Goal: Task Accomplishment & Management: Complete application form

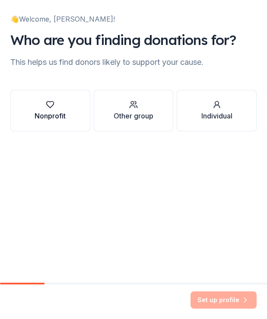
click at [54, 106] on icon "button" at bounding box center [50, 104] width 9 height 9
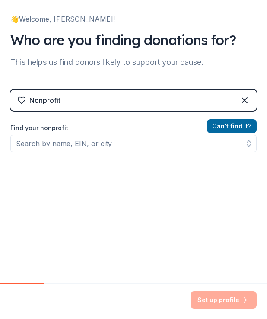
click at [112, 132] on label "Find your nonprofit" at bounding box center [133, 128] width 247 height 10
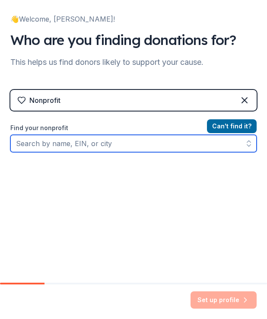
click at [112, 139] on input "Find your nonprofit" at bounding box center [133, 143] width 247 height 17
type input "missing in america"
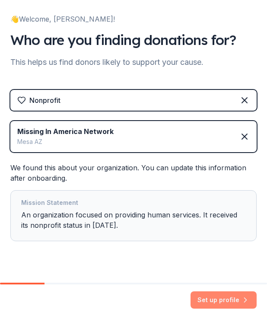
click at [232, 300] on button "Set up profile" at bounding box center [224, 300] width 66 height 17
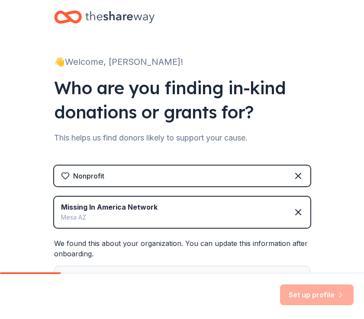
scroll to position [103, 0]
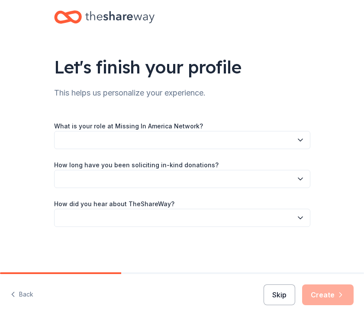
click at [267, 289] on button "Skip" at bounding box center [280, 295] width 32 height 21
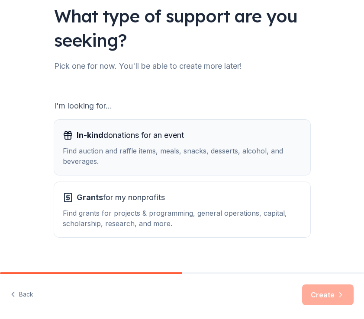
scroll to position [63, 0]
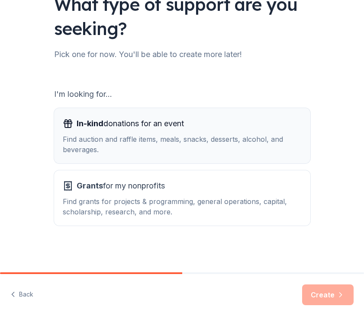
click at [237, 150] on div "Find auction and raffle items, meals, snacks, desserts, alcohol, and beverages." at bounding box center [182, 144] width 239 height 21
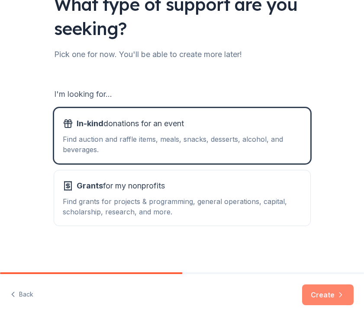
click at [267, 293] on button "Create" at bounding box center [327, 295] width 51 height 21
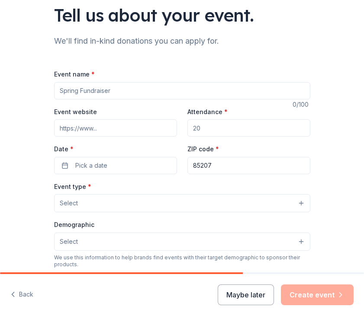
scroll to position [54, 0]
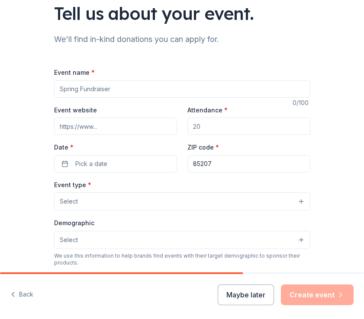
click at [119, 83] on input "Event name *" at bounding box center [182, 88] width 256 height 17
type input "Wings of Hope"
click at [115, 120] on input "Event website" at bounding box center [115, 126] width 123 height 17
paste input "https://missinginamericanetwork.org/wings-of-hope-event"
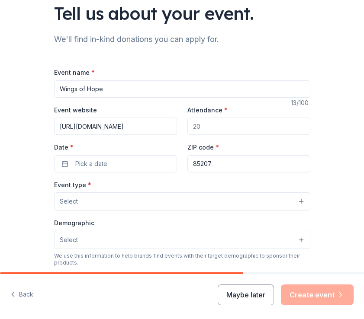
type input "https://missinginamericanetwork.org/wings-of-hope-event"
click at [235, 129] on input "Attendance *" at bounding box center [248, 126] width 123 height 17
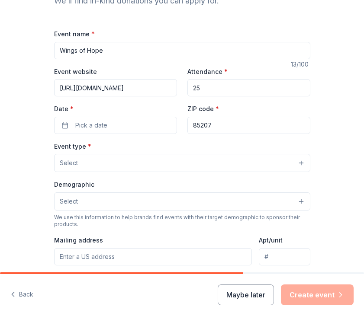
scroll to position [93, 0]
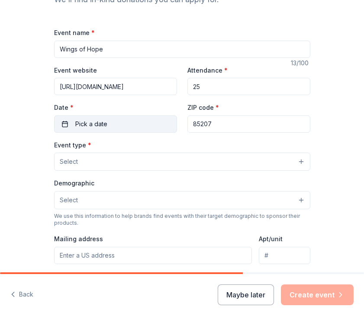
type input "25"
click at [122, 126] on button "Pick a date" at bounding box center [115, 124] width 123 height 17
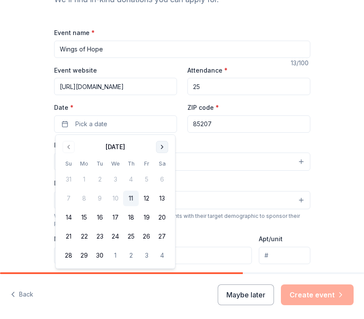
click at [162, 149] on button "Go to next month" at bounding box center [162, 147] width 12 height 12
click at [146, 218] on button "17" at bounding box center [147, 218] width 16 height 16
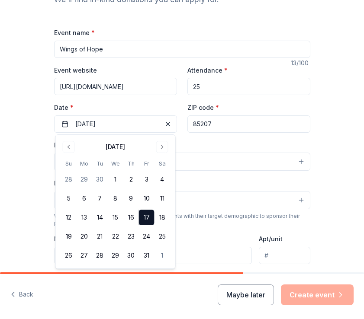
click at [221, 128] on input "85207" at bounding box center [248, 124] width 123 height 17
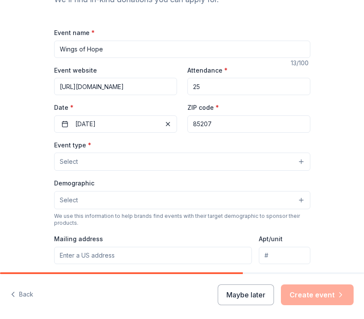
paste input "56"
type input "85256"
click at [116, 159] on button "Select" at bounding box center [182, 162] width 256 height 18
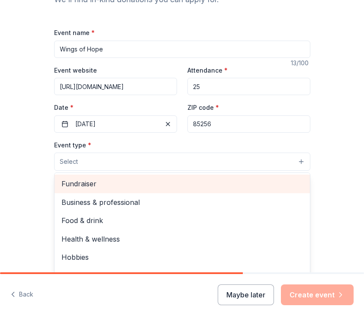
click at [114, 186] on span "Fundraiser" at bounding box center [181, 183] width 241 height 11
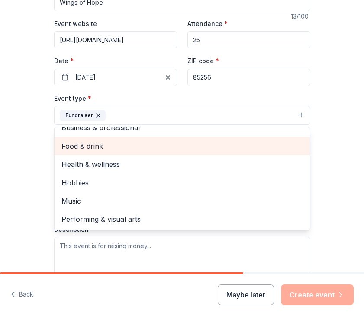
scroll to position [142, 0]
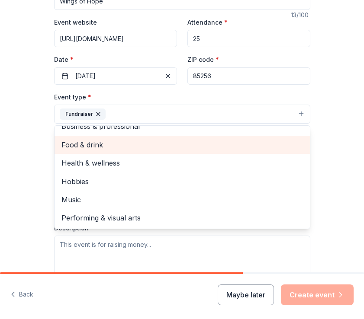
click at [108, 141] on span "Food & drink" at bounding box center [181, 144] width 241 height 11
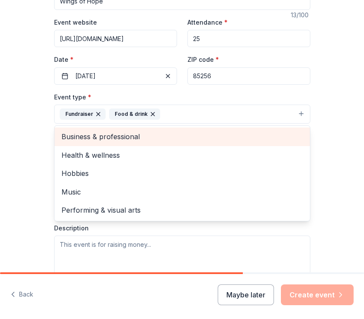
scroll to position [0, 0]
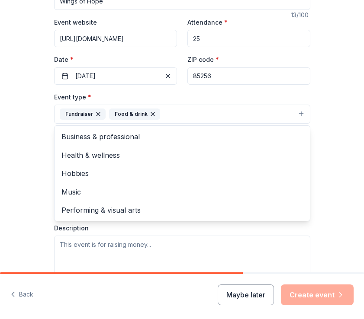
click at [151, 114] on icon "button" at bounding box center [152, 114] width 3 height 3
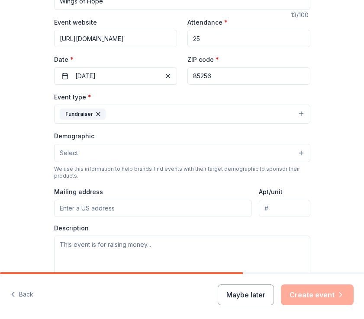
click at [89, 150] on button "Select" at bounding box center [182, 153] width 256 height 18
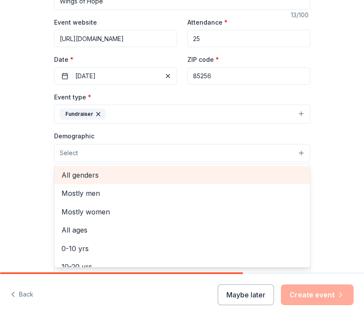
click at [96, 175] on span "All genders" at bounding box center [181, 175] width 241 height 11
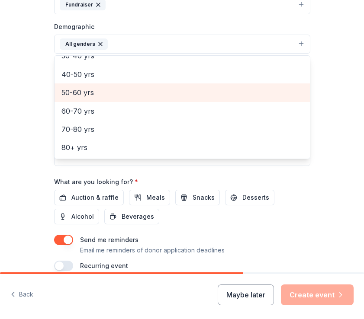
scroll to position [259, 0]
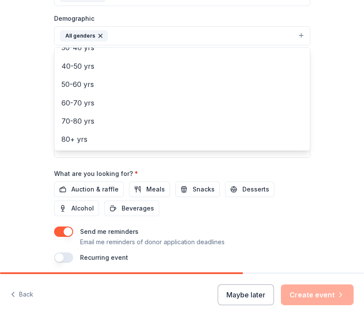
click at [92, 190] on div "Event name * Wings of Hope 13 /100 Event website https://missinginamericanetwor…" at bounding box center [182, 63] width 256 height 402
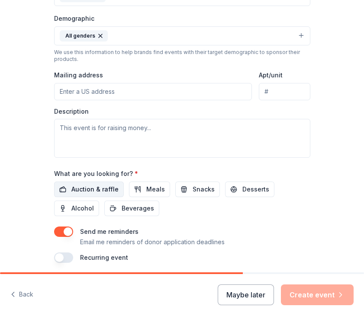
click at [105, 188] on span "Auction & raffle" at bounding box center [94, 189] width 47 height 10
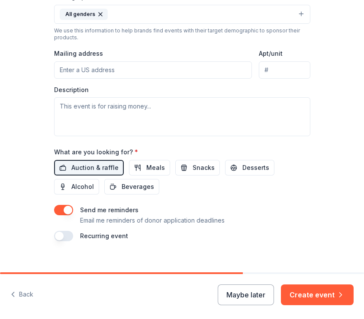
scroll to position [291, 0]
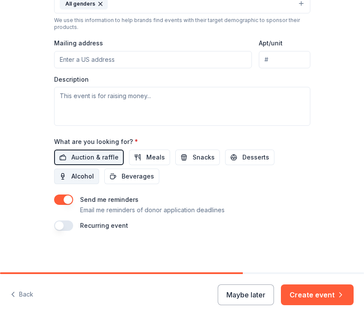
click at [85, 178] on span "Alcohol" at bounding box center [82, 176] width 23 height 10
click at [151, 158] on span "Meals" at bounding box center [155, 157] width 19 height 10
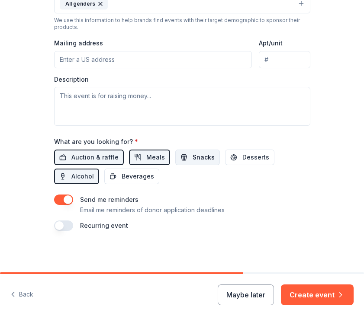
click at [193, 160] on span "Snacks" at bounding box center [204, 157] width 22 height 10
click at [245, 156] on span "Desserts" at bounding box center [255, 157] width 27 height 10
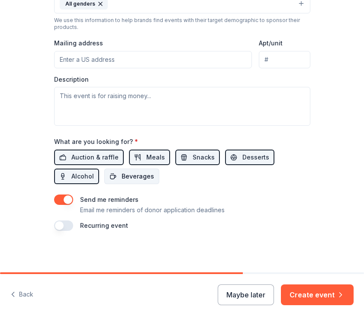
click at [141, 172] on span "Beverages" at bounding box center [138, 176] width 32 height 10
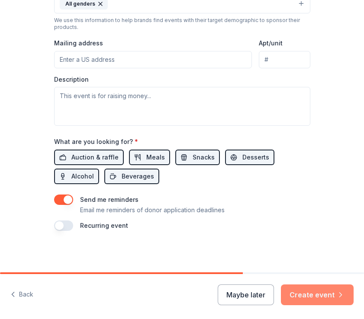
click at [267, 293] on button "Create event" at bounding box center [317, 295] width 73 height 21
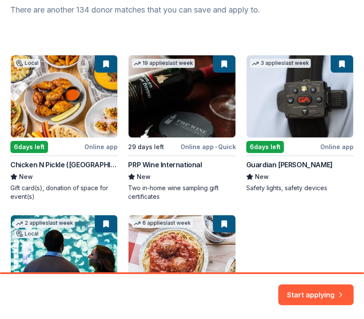
scroll to position [107, 0]
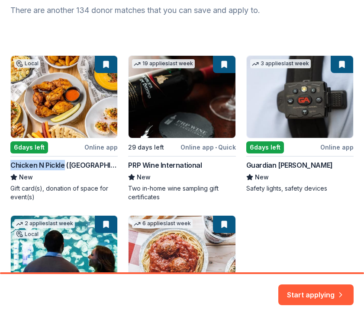
copy div "Chicken N Pickle"
drag, startPoint x: 6, startPoint y: 166, endPoint x: 62, endPoint y: 165, distance: 55.8
click at [62, 165] on div "Here are your top matches. They're saved to help you start applying right away.…" at bounding box center [182, 144] width 364 height 502
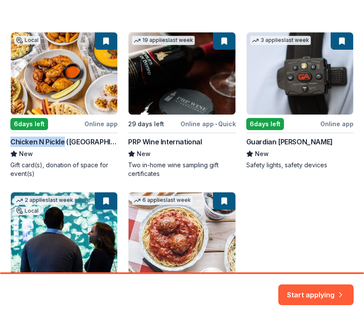
scroll to position [132, 0]
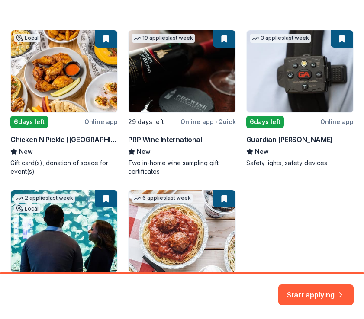
click at [84, 86] on div "Local 6 days left Online app Chicken N Pickle (Glendale) New Gift card(s), dona…" at bounding box center [181, 179] width 343 height 298
click at [61, 68] on div "Local 6 days left Online app Chicken N Pickle (Glendale) New Gift card(s), dona…" at bounding box center [181, 179] width 343 height 298
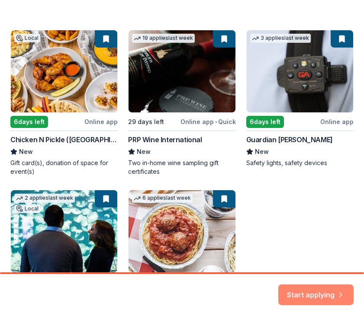
click at [267, 286] on button "Start applying" at bounding box center [315, 290] width 75 height 21
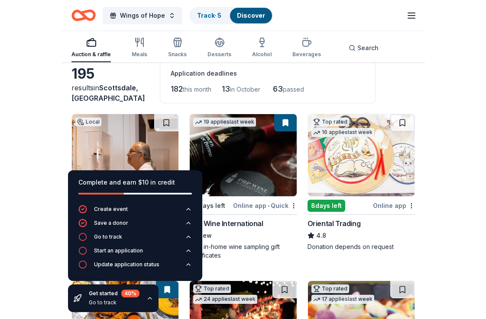
scroll to position [61, 0]
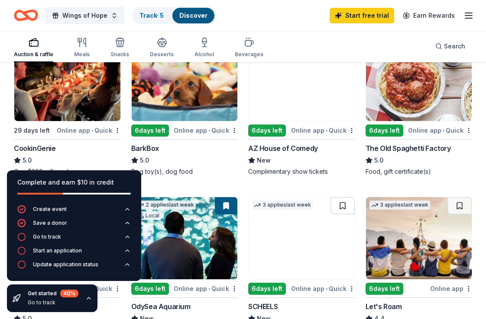
scroll to position [293, 0]
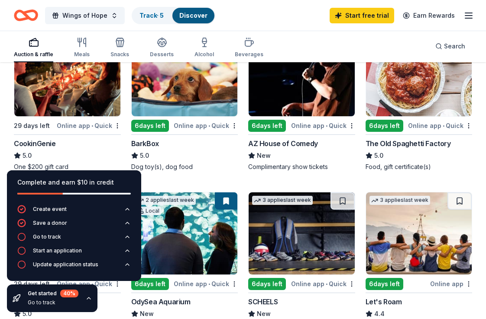
click at [105, 176] on div "Complete and earn $10 in credit" at bounding box center [74, 188] width 134 height 35
click at [88, 297] on icon "button" at bounding box center [88, 298] width 7 height 7
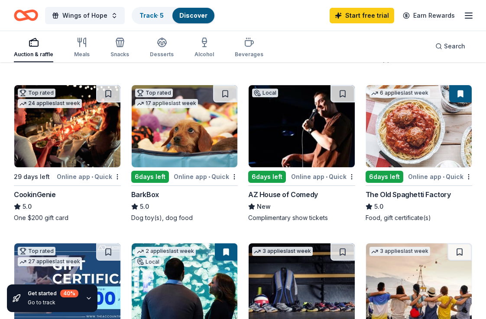
scroll to position [242, 0]
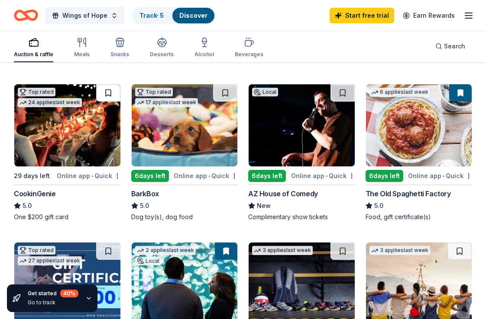
click at [109, 88] on button at bounding box center [108, 92] width 24 height 17
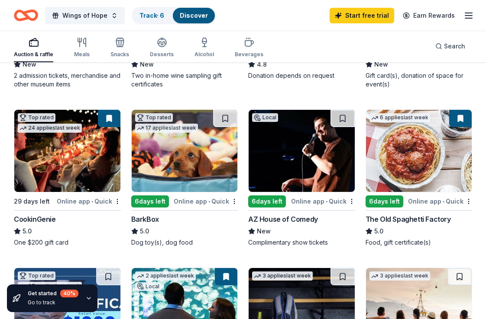
scroll to position [214, 0]
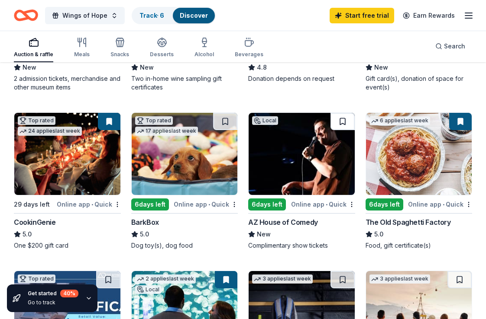
click at [267, 124] on button at bounding box center [342, 121] width 24 height 17
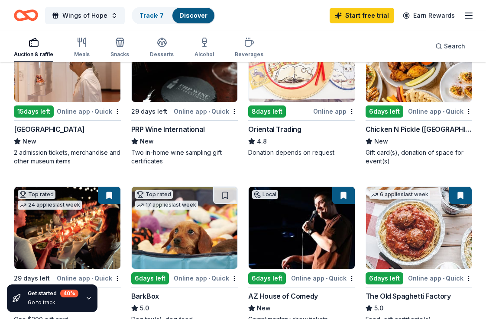
scroll to position [139, 0]
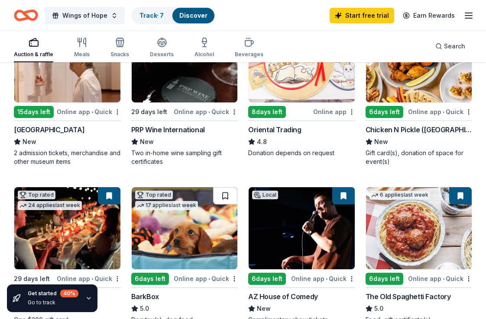
click at [225, 192] on button at bounding box center [225, 195] width 24 height 17
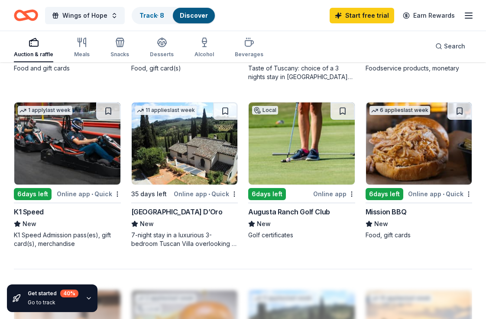
scroll to position [715, 0]
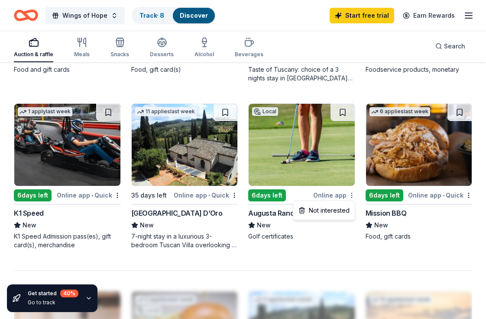
click at [264, 211] on div "Augusta Ranch Golf Club" at bounding box center [289, 213] width 82 height 10
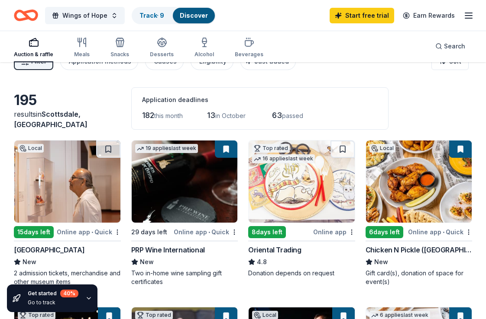
scroll to position [23, 0]
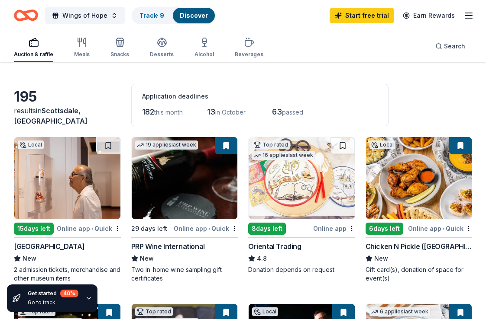
click at [223, 143] on button at bounding box center [226, 145] width 23 height 17
click at [228, 144] on button at bounding box center [226, 145] width 23 height 17
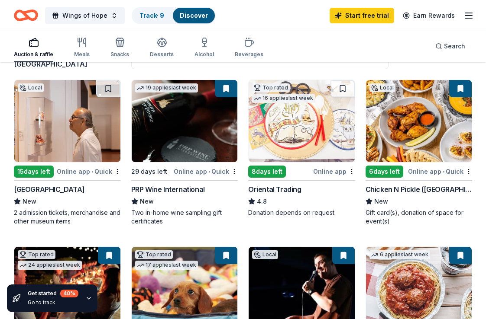
scroll to position [87, 0]
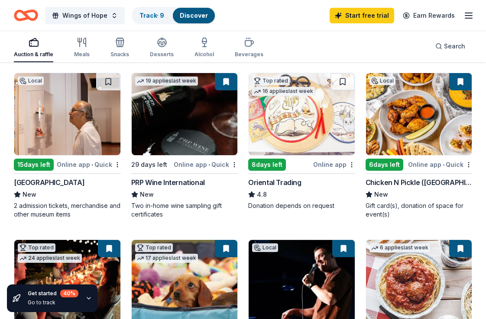
click at [267, 183] on div "Chicken N Pickle (Glendale)" at bounding box center [418, 182] width 107 height 10
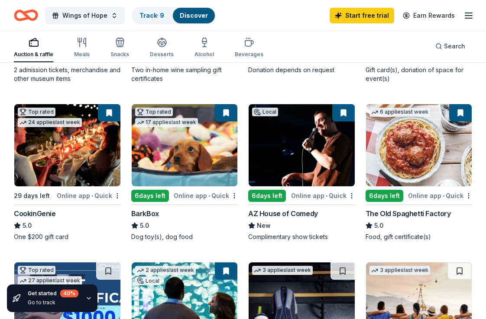
scroll to position [231, 0]
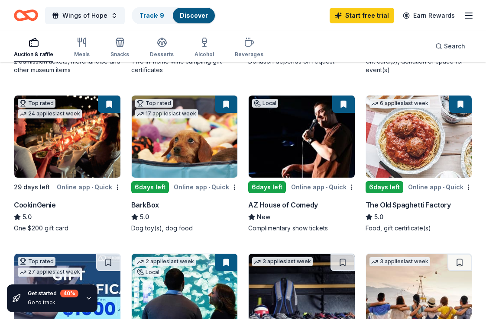
click at [179, 158] on img at bounding box center [185, 137] width 106 height 82
click at [69, 157] on img at bounding box center [67, 137] width 106 height 82
click at [267, 16] on line "button" at bounding box center [468, 16] width 7 height 0
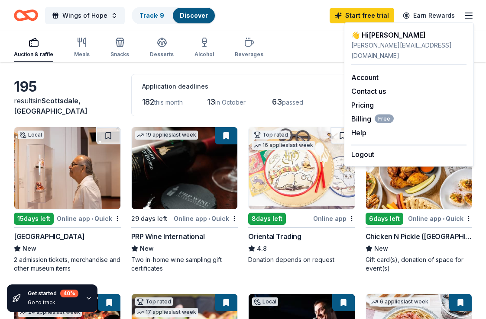
scroll to position [0, 0]
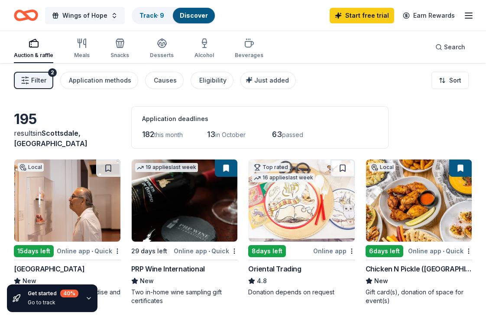
click at [93, 14] on span "Wings of Hope" at bounding box center [84, 15] width 45 height 10
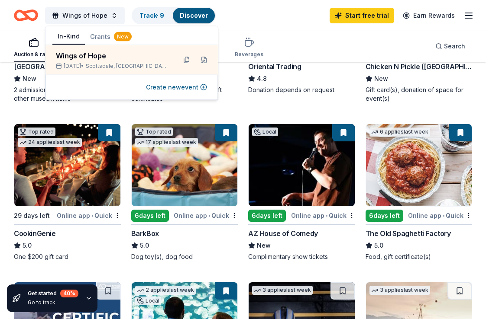
scroll to position [199, 0]
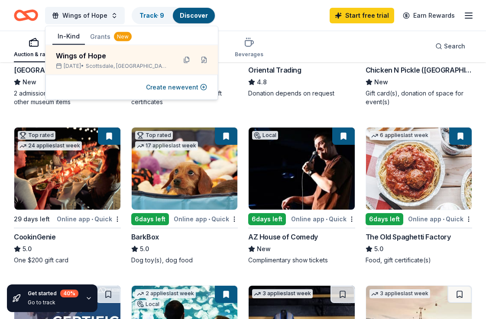
click at [267, 167] on img at bounding box center [301, 169] width 106 height 82
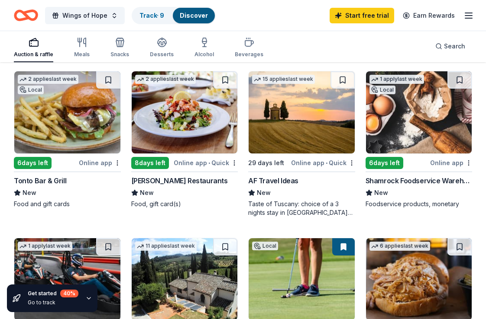
scroll to position [579, 0]
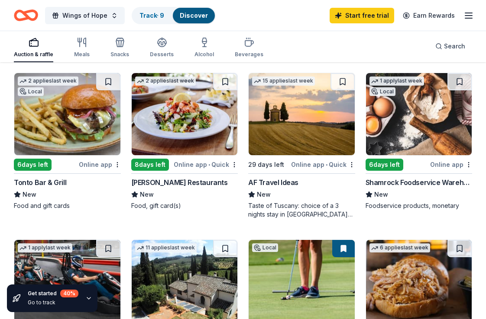
click at [194, 116] on img at bounding box center [185, 114] width 106 height 82
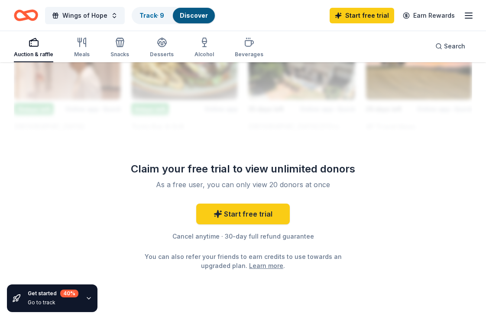
scroll to position [991, 0]
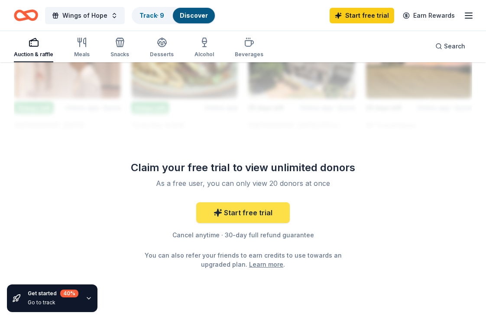
click at [244, 212] on link "Start free trial" at bounding box center [242, 213] width 93 height 21
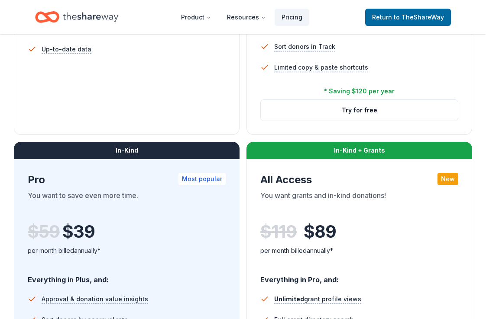
scroll to position [370, 0]
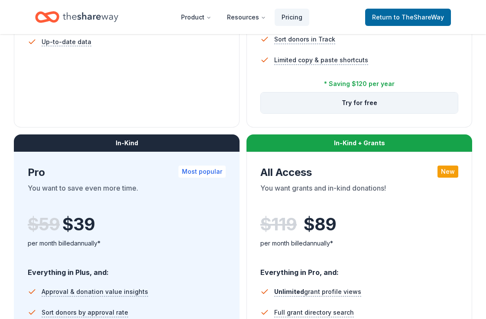
click at [267, 103] on button "Try for free" at bounding box center [359, 103] width 197 height 21
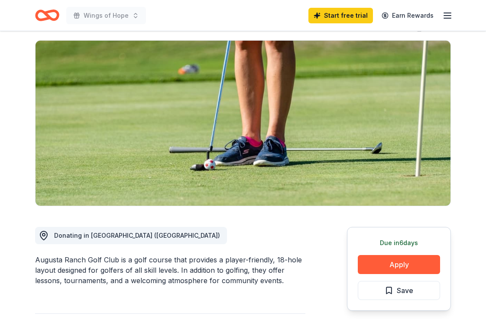
scroll to position [56, 0]
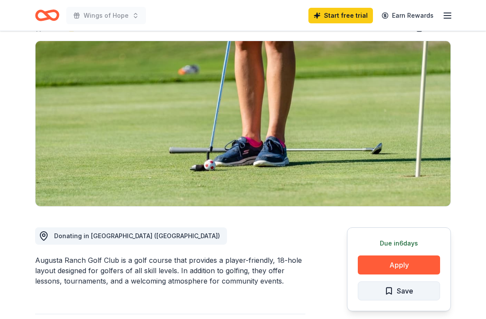
click at [408, 296] on span "Save" at bounding box center [404, 291] width 16 height 11
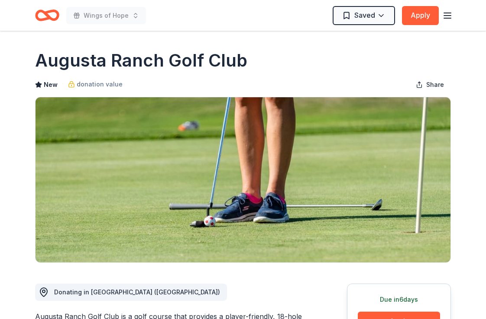
click at [454, 19] on div "Wings of Hope Saved Apply" at bounding box center [242, 15] width 443 height 31
click at [449, 16] on line "button" at bounding box center [447, 16] width 7 height 0
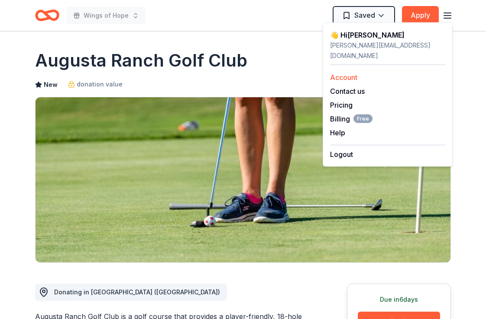
click at [347, 73] on link "Account" at bounding box center [343, 77] width 27 height 9
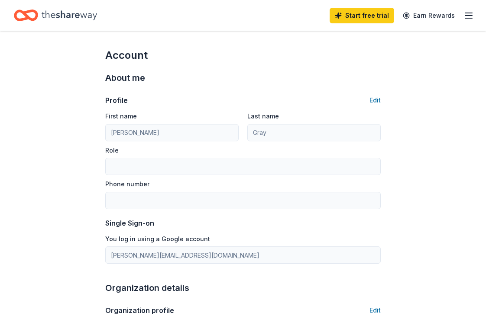
click at [48, 11] on icon "Home" at bounding box center [69, 15] width 55 height 18
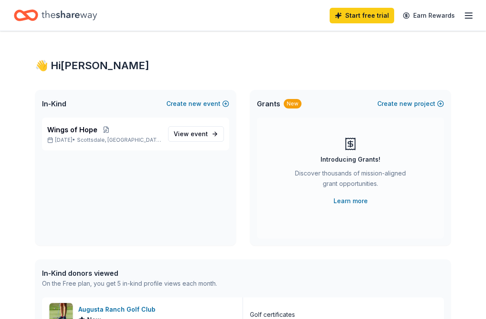
click at [466, 20] on icon "button" at bounding box center [468, 15] width 10 height 10
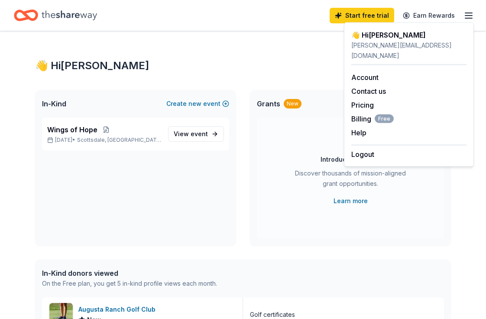
click at [67, 10] on icon "Home" at bounding box center [69, 15] width 55 height 18
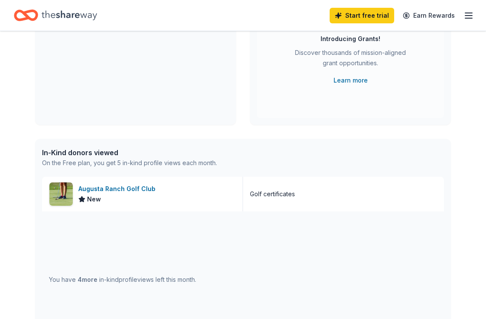
scroll to position [112, 0]
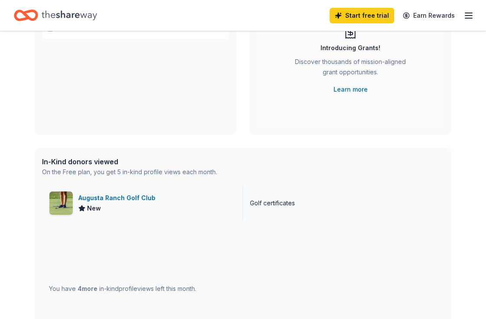
click at [126, 196] on div "Augusta Ranch Golf Club" at bounding box center [118, 198] width 80 height 10
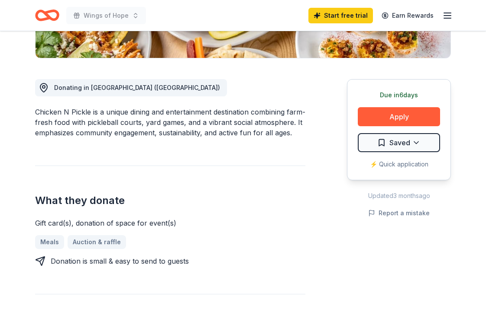
scroll to position [143, 0]
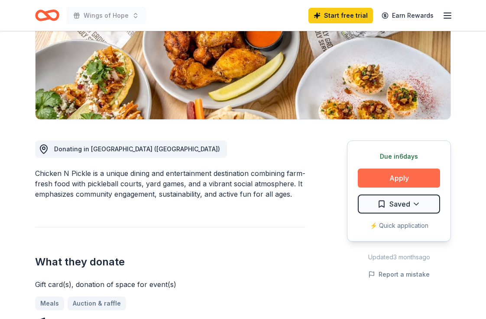
click at [397, 175] on button "Apply" at bounding box center [398, 178] width 82 height 19
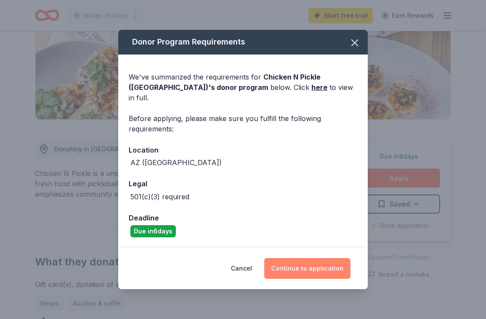
click at [287, 266] on button "Continue to application" at bounding box center [307, 268] width 86 height 21
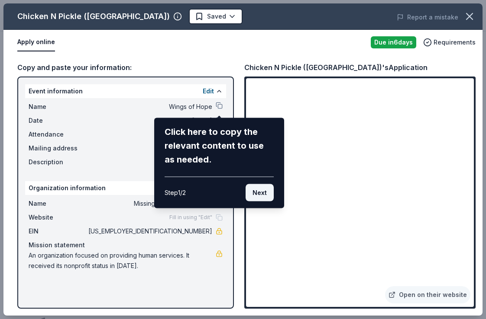
click at [261, 197] on button "Next" at bounding box center [259, 192] width 28 height 17
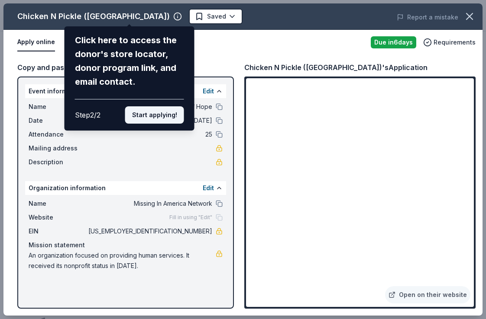
click at [159, 113] on button "Start applying!" at bounding box center [154, 114] width 59 height 17
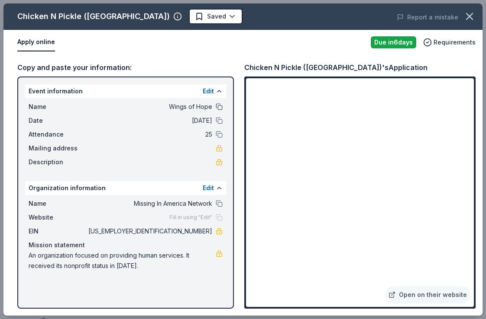
click at [219, 106] on button at bounding box center [219, 106] width 7 height 7
drag, startPoint x: 175, startPoint y: 232, endPoint x: 209, endPoint y: 232, distance: 33.8
click at [209, 232] on span "[US_EMPLOYER_IDENTIFICATION_NUMBER]" at bounding box center [149, 231] width 125 height 10
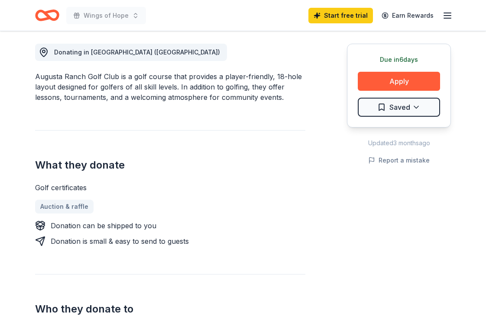
scroll to position [245, 0]
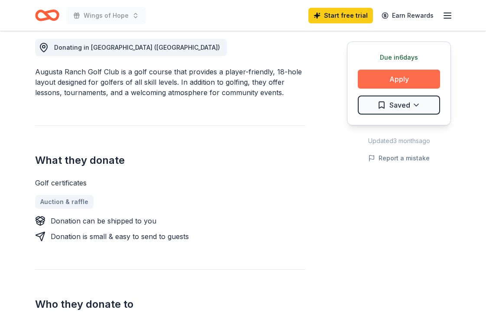
click at [407, 77] on button "Apply" at bounding box center [398, 79] width 82 height 19
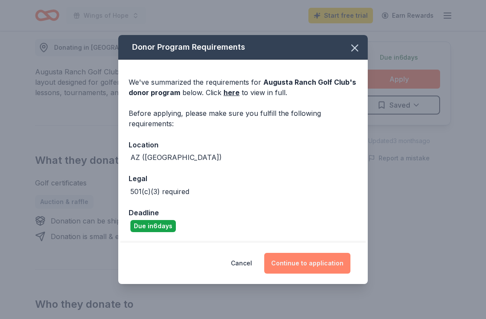
click at [301, 266] on button "Continue to application" at bounding box center [307, 263] width 86 height 21
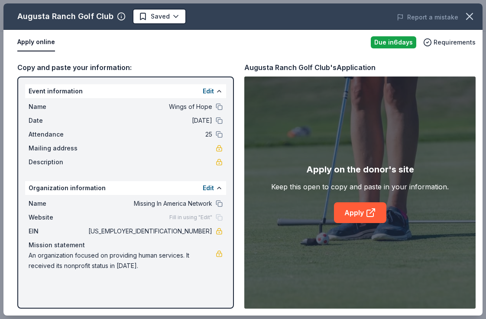
drag, startPoint x: 244, startPoint y: 69, endPoint x: 322, endPoint y: 70, distance: 78.3
click at [322, 70] on div "Copy and paste your information: Event information Edit Name Wings of Hope Date…" at bounding box center [242, 185] width 479 height 261
click at [221, 105] on button at bounding box center [219, 106] width 7 height 7
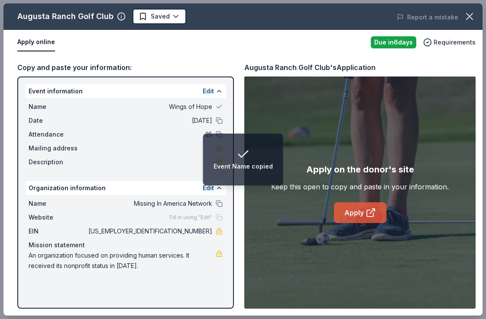
click at [365, 210] on icon at bounding box center [370, 213] width 10 height 10
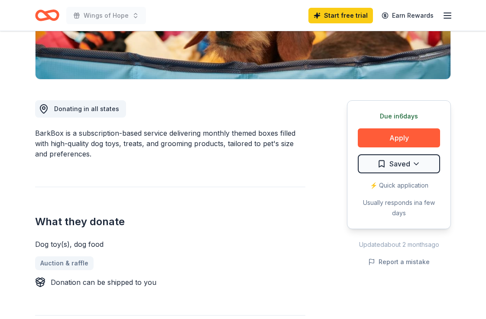
scroll to position [188, 0]
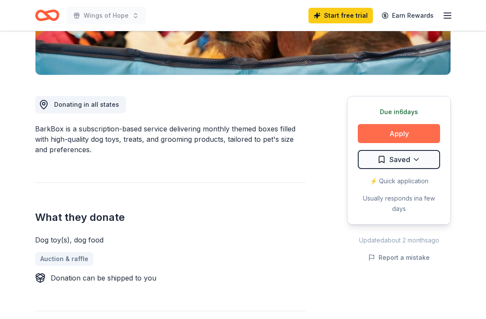
click at [403, 132] on button "Apply" at bounding box center [398, 133] width 82 height 19
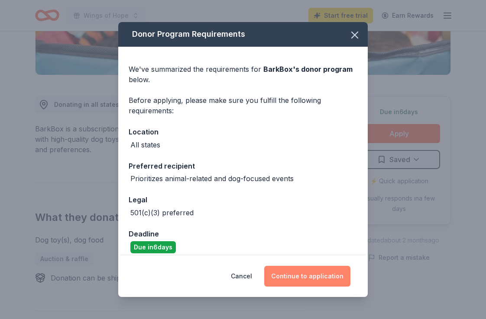
click at [301, 273] on button "Continue to application" at bounding box center [307, 276] width 86 height 21
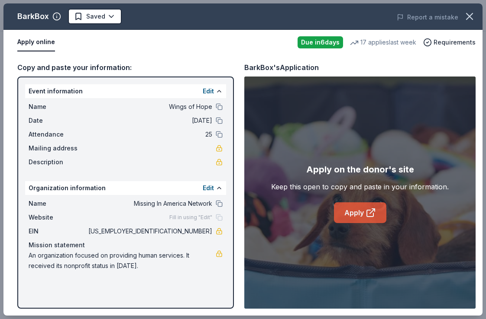
click at [369, 212] on icon at bounding box center [370, 213] width 10 height 10
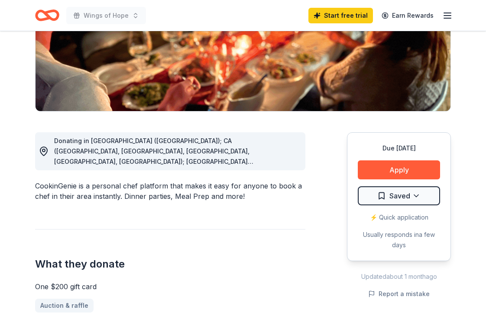
scroll to position [152, 0]
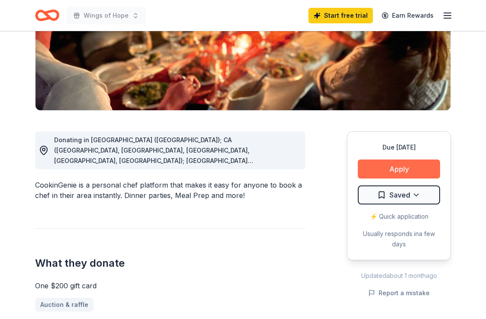
click at [386, 169] on button "Apply" at bounding box center [398, 169] width 82 height 19
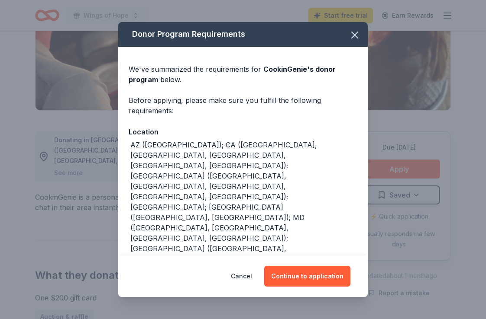
click at [308, 249] on div "AZ ([GEOGRAPHIC_DATA]); CA ([GEOGRAPHIC_DATA], [GEOGRAPHIC_DATA], [GEOGRAPHIC_D…" at bounding box center [243, 296] width 227 height 312
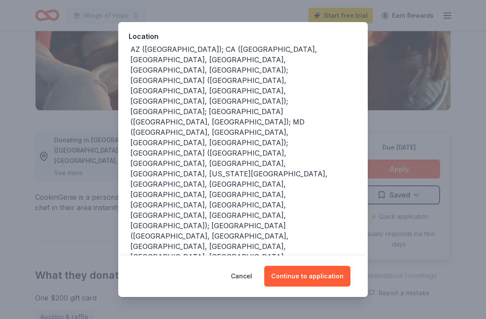
scroll to position [98, 0]
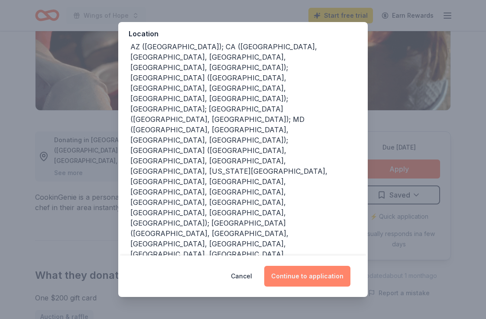
click at [306, 276] on button "Continue to application" at bounding box center [307, 276] width 86 height 21
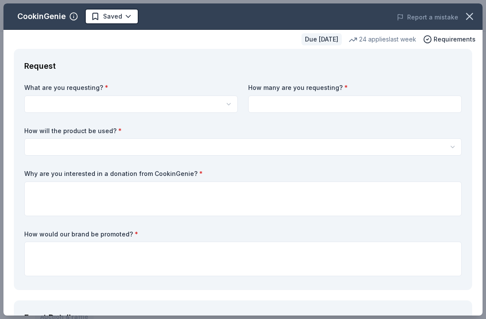
click at [113, 101] on html "Wings of Hope Start free trial Earn Rewards Due [DATE] Share CookinGenie 5.0 • …" at bounding box center [243, 7] width 486 height 319
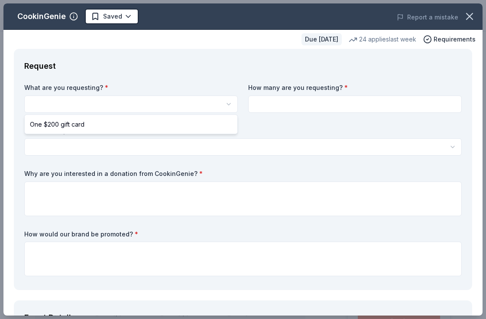
select select "One $200 gift card"
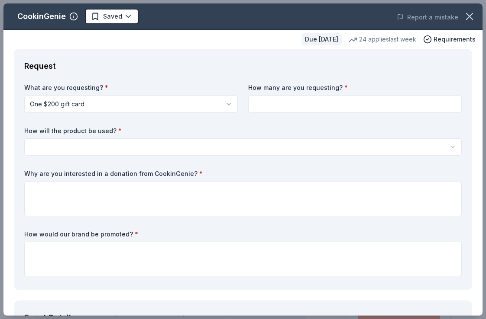
click at [304, 101] on input at bounding box center [354, 104] width 213 height 17
type input "2"
click at [140, 150] on html "Wings of Hope Saved Apply Due [DATE] Share CookinGenie 5.0 • 7 reviews 24 appli…" at bounding box center [243, 159] width 486 height 319
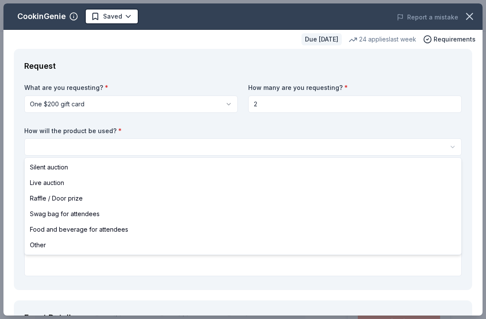
click at [88, 149] on html "Wings of Hope Saved Apply Due [DATE] Share CookinGenie 5.0 • 7 reviews 24 appli…" at bounding box center [243, 159] width 486 height 319
select select "raffleDoorPrize"
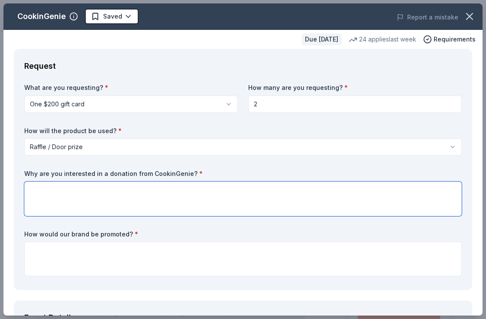
click at [91, 193] on textarea at bounding box center [242, 199] width 437 height 35
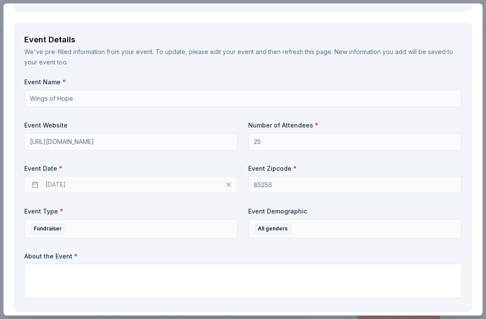
scroll to position [285, 0]
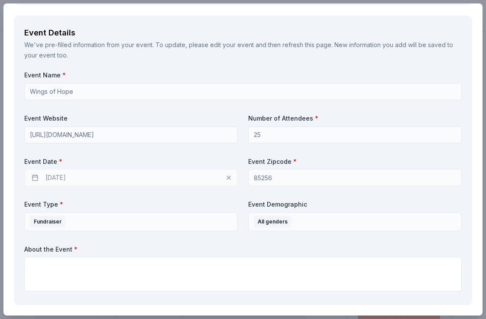
click at [83, 175] on div "[DATE]" at bounding box center [130, 177] width 213 height 17
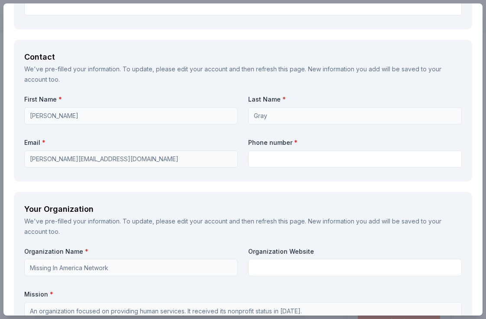
scroll to position [562, 0]
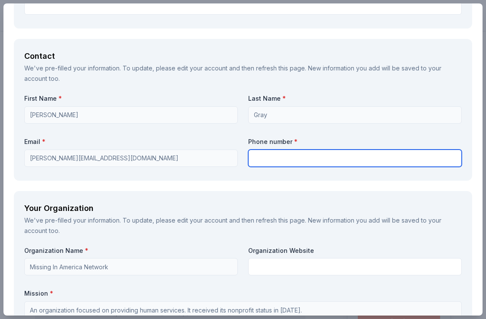
click at [277, 156] on input "text" at bounding box center [354, 158] width 213 height 17
type input "7858060118"
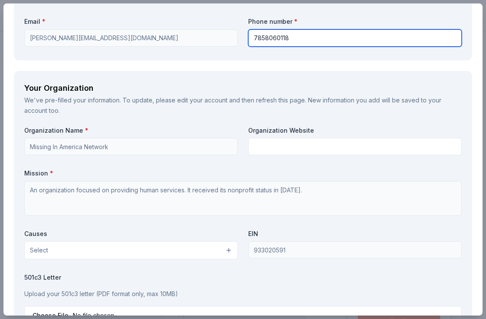
scroll to position [686, 0]
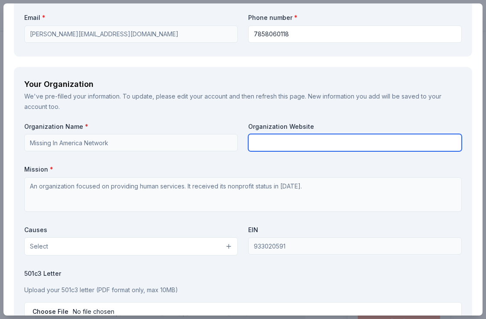
click at [277, 145] on input "text" at bounding box center [354, 142] width 213 height 17
paste input "[URL][DOMAIN_NAME]"
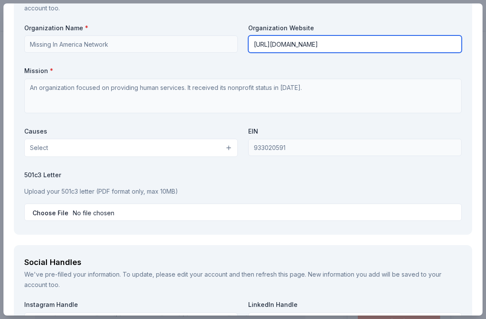
scroll to position [785, 0]
type input "[URL][DOMAIN_NAME]"
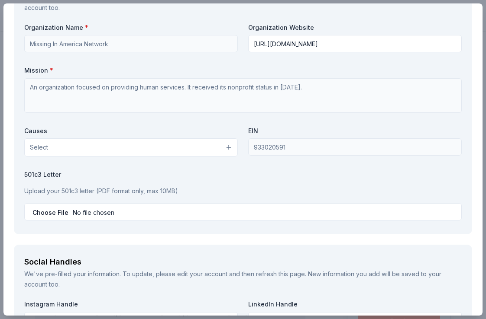
click at [206, 140] on button "Select" at bounding box center [130, 147] width 213 height 18
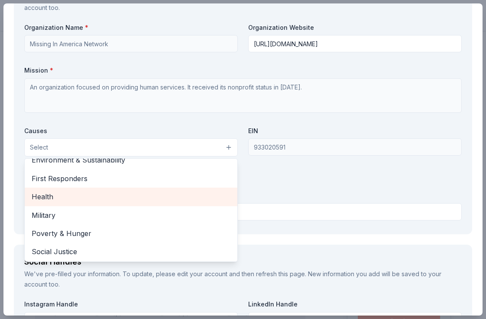
scroll to position [120, 0]
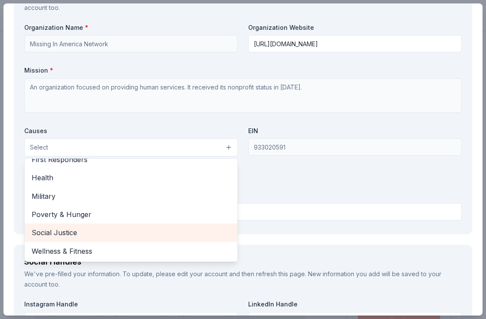
click at [115, 227] on span "Social Justice" at bounding box center [131, 232] width 199 height 11
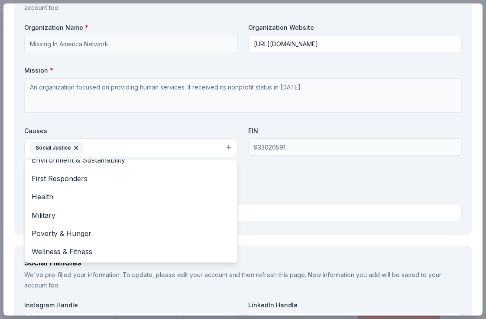
click at [77, 148] on icon "button" at bounding box center [76, 148] width 7 height 7
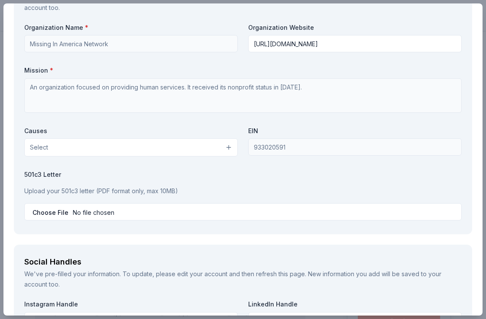
click at [103, 145] on button "Select" at bounding box center [130, 147] width 213 height 18
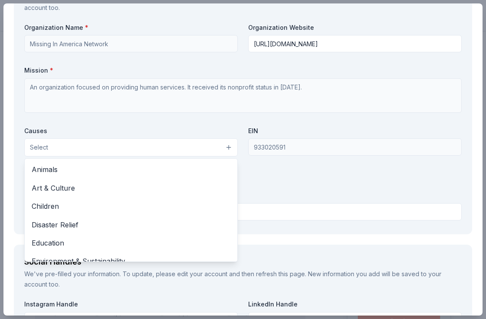
click at [289, 190] on div "Organization Name * Missing In America Network Organization Website [URL][DOMAI…" at bounding box center [242, 123] width 437 height 201
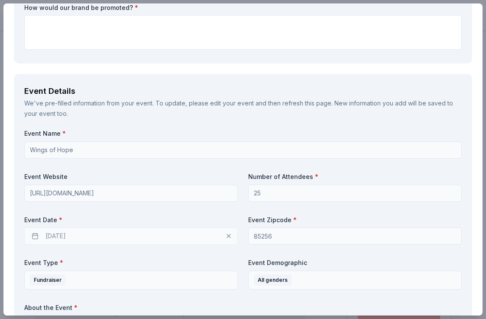
scroll to position [0, 0]
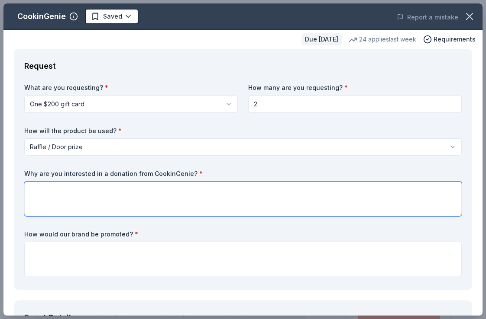
click at [279, 206] on textarea at bounding box center [242, 199] width 437 height 35
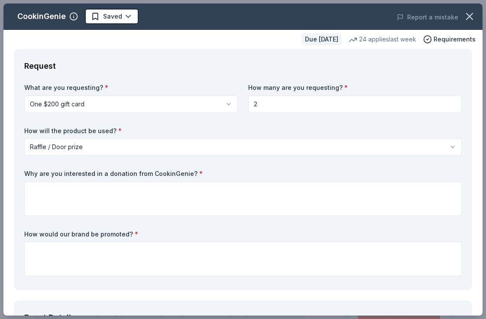
click at [100, 174] on label "Why are you interested in a donation from CookinGenie? *" at bounding box center [242, 174] width 437 height 9
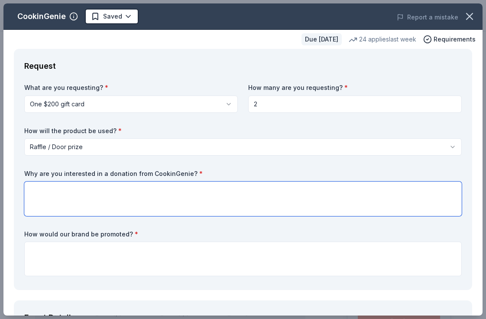
click at [111, 196] on textarea at bounding box center [242, 199] width 437 height 35
paste textarea "We are seeking a donation from CookinGenie because your company’s mission of cr…"
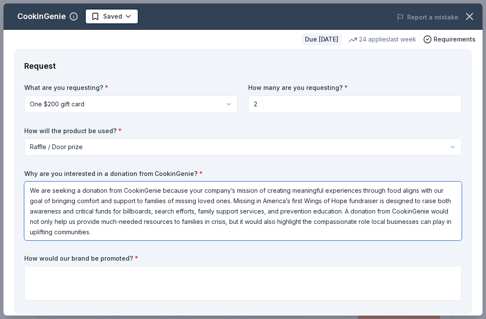
scroll to position [1, 0]
click at [377, 222] on textarea "We are seeking a donation from CookinGenie because your company’s mission of cr…" at bounding box center [242, 211] width 437 height 59
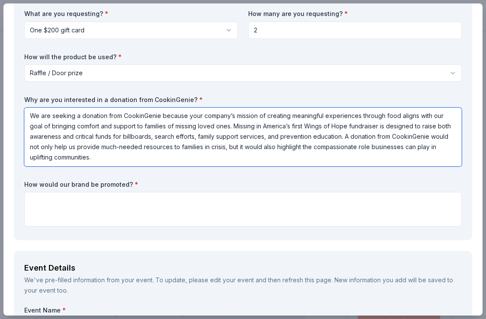
scroll to position [87, 0]
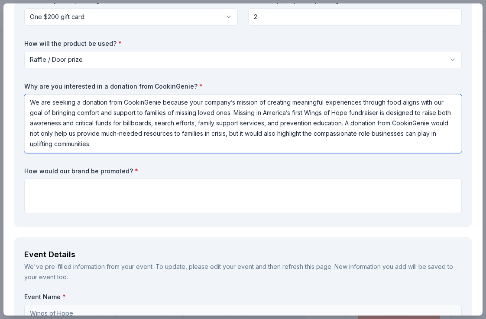
type textarea "We are seeking a donation from CookinGenie because your company’s mission of cr…"
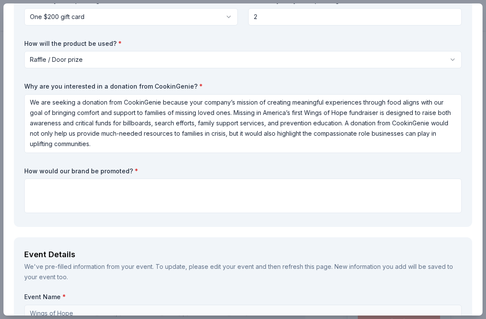
click at [96, 179] on div at bounding box center [242, 196] width 437 height 35
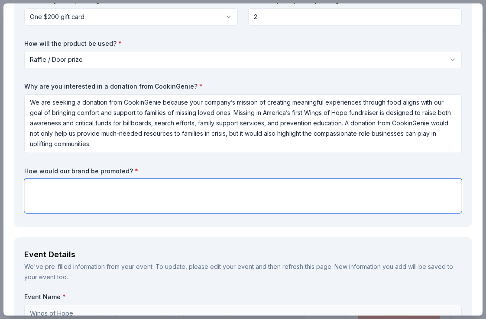
click at [89, 190] on textarea at bounding box center [242, 196] width 437 height 35
paste textarea "Your brand will be promoted in several meaningful ways. Raffle donors will rece…"
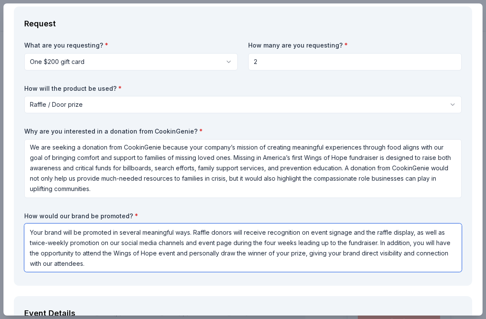
scroll to position [35, 0]
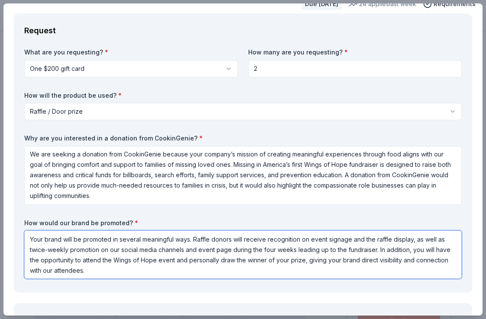
type textarea "Your brand will be promoted in several meaningful ways. Raffle donors will rece…"
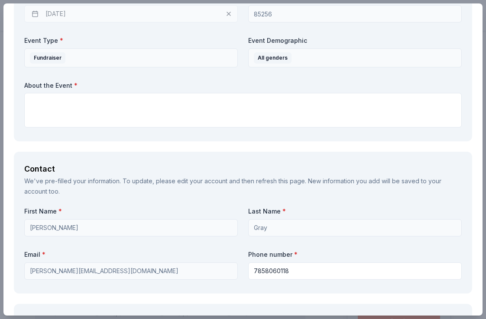
scroll to position [492, 0]
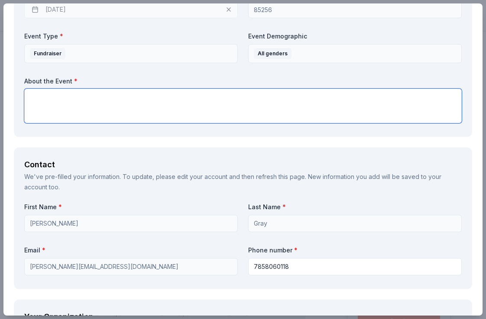
click at [112, 109] on textarea at bounding box center [242, 106] width 437 height 35
paste textarea "The Wings of Hope Charity Fundraiser is Missing in America’s very first signatu…"
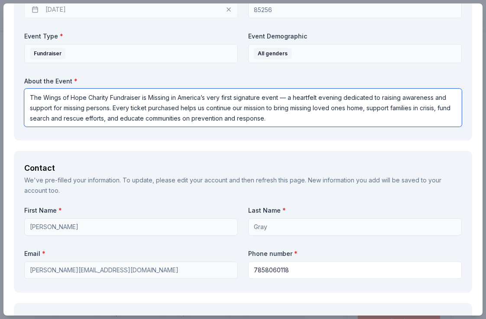
click at [285, 97] on textarea "The Wings of Hope Charity Fundraiser is Missing in America’s very first signatu…" at bounding box center [242, 108] width 437 height 38
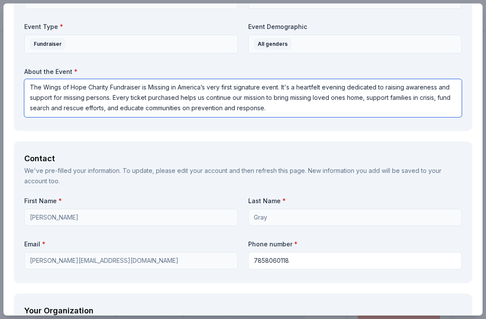
drag, startPoint x: 113, startPoint y: 98, endPoint x: 196, endPoint y: 98, distance: 84.0
click at [196, 98] on textarea "The Wings of Hope Charity Fundraiser is Missing in America’s very first signatu…" at bounding box center [242, 98] width 437 height 38
click at [284, 114] on textarea "The Wings of Hope Charity Fundraiser is Missing in America’s very first signatu…" at bounding box center [242, 98] width 437 height 38
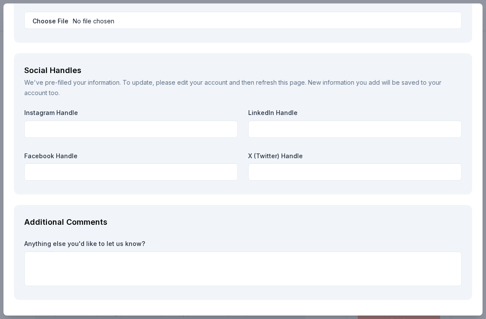
scroll to position [1048, 0]
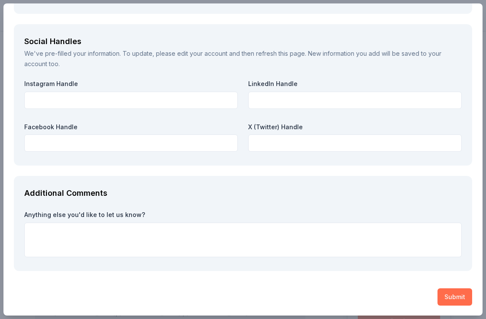
type textarea "The Wings of Hope Charity Fundraiser is Missing in America’s very first signatu…"
click at [462, 297] on button "Submit" at bounding box center [454, 297] width 35 height 17
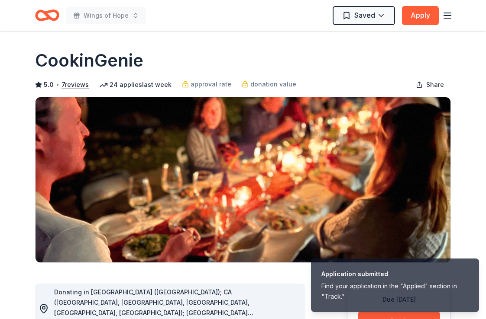
click at [88, 63] on h1 "CookinGenie" at bounding box center [89, 60] width 108 height 24
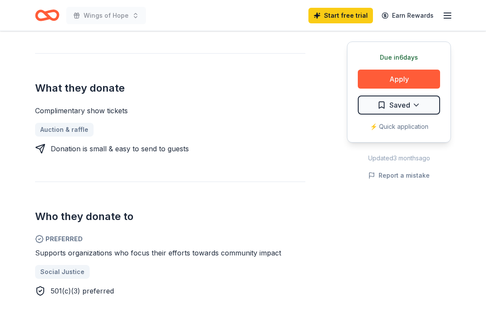
scroll to position [319, 0]
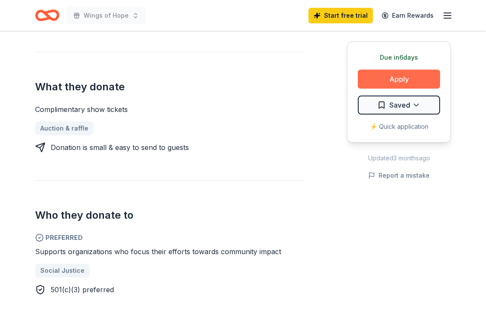
click at [403, 81] on button "Apply" at bounding box center [398, 79] width 82 height 19
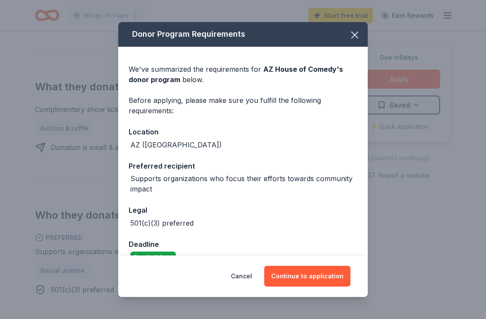
scroll to position [19, 0]
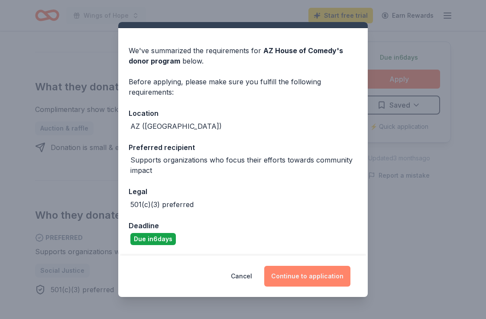
click at [286, 277] on button "Continue to application" at bounding box center [307, 276] width 86 height 21
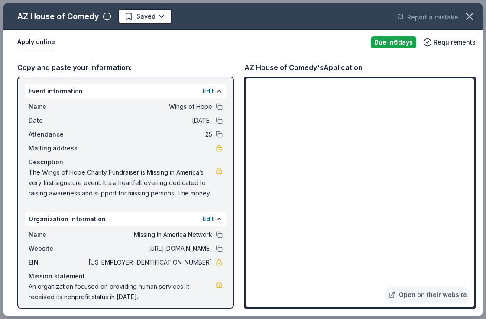
scroll to position [5, 0]
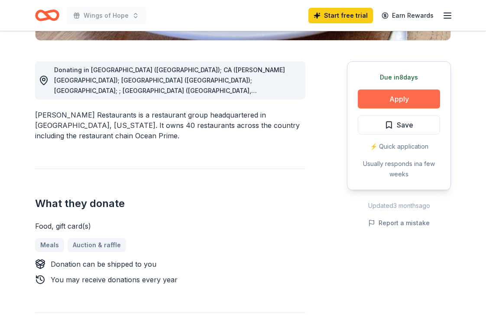
scroll to position [231, 0]
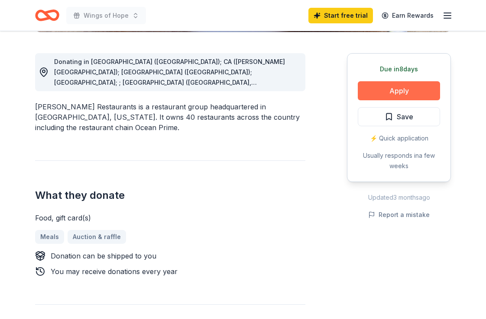
click at [402, 91] on button "Apply" at bounding box center [398, 90] width 82 height 19
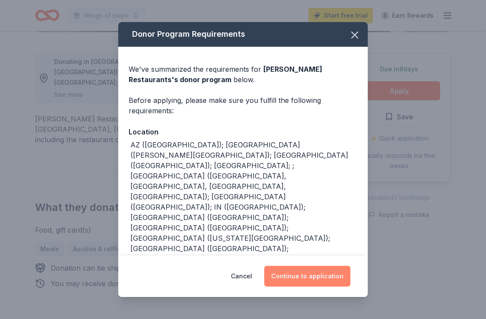
click at [293, 274] on button "Continue to application" at bounding box center [307, 276] width 86 height 21
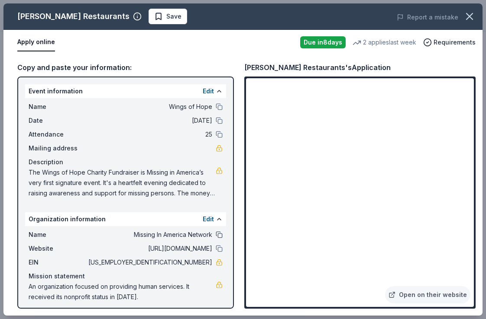
click at [219, 234] on button at bounding box center [219, 235] width 7 height 7
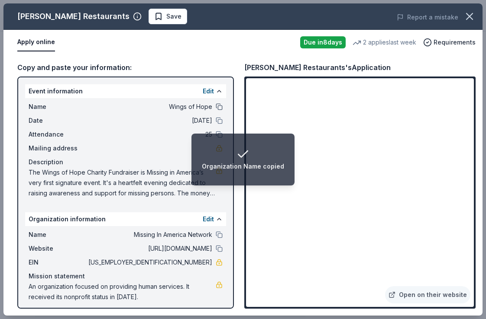
click at [220, 104] on button at bounding box center [219, 106] width 7 height 7
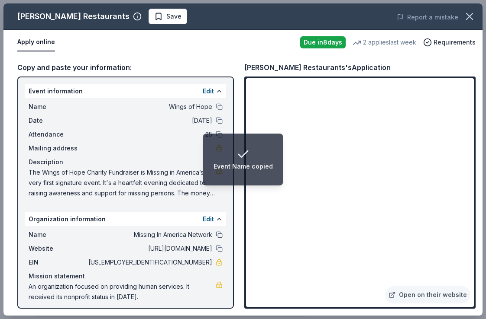
click at [219, 234] on button at bounding box center [219, 235] width 7 height 7
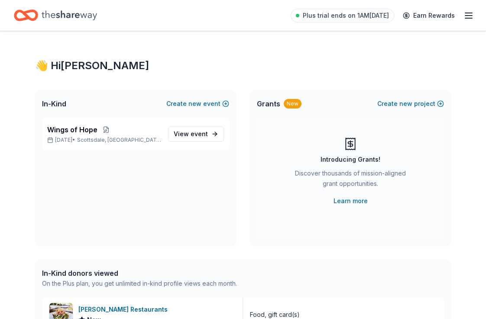
click at [33, 15] on icon "Home" at bounding box center [26, 15] width 24 height 20
click at [239, 116] on div "In-Kind Create new event Wings of Hope [DATE] • [GEOGRAPHIC_DATA], [GEOGRAPHIC_…" at bounding box center [242, 168] width 415 height 156
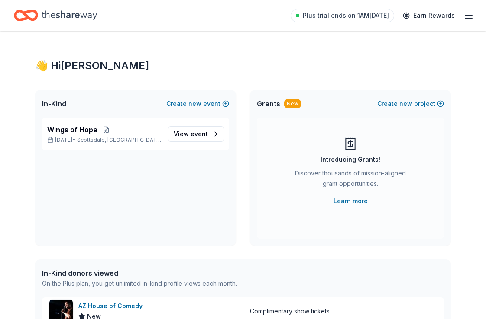
click at [64, 16] on icon "Home" at bounding box center [69, 15] width 55 height 10
click at [465, 19] on icon "button" at bounding box center [468, 15] width 10 height 10
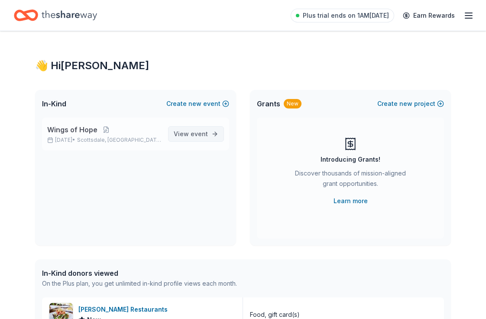
click at [194, 135] on span "event" at bounding box center [198, 133] width 17 height 7
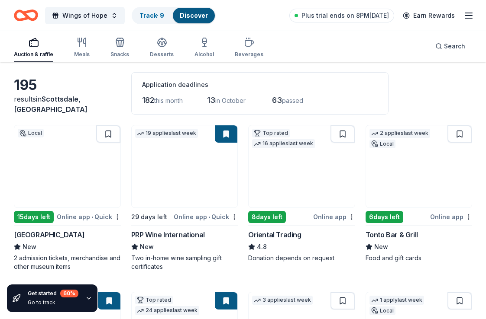
scroll to position [41, 0]
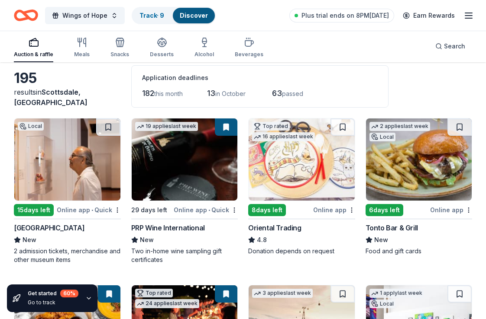
click at [425, 172] on img at bounding box center [419, 160] width 106 height 82
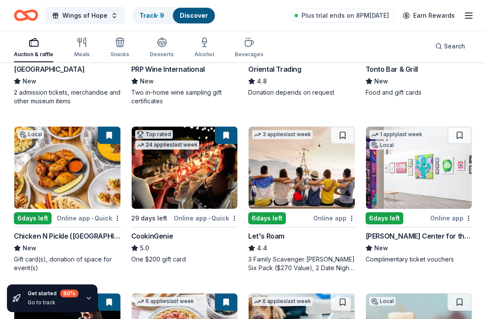
scroll to position [200, 0]
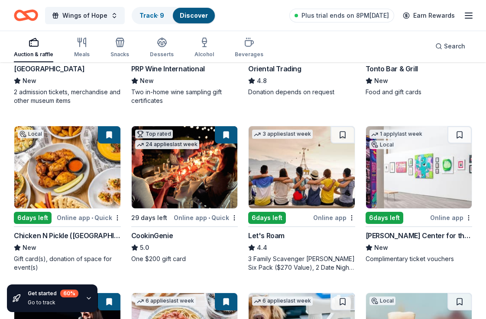
click at [412, 164] on img at bounding box center [419, 167] width 106 height 82
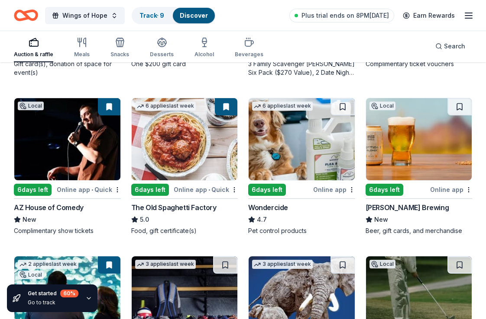
scroll to position [396, 0]
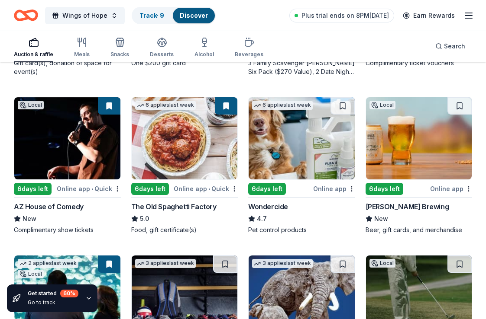
click at [414, 152] on img at bounding box center [419, 138] width 106 height 82
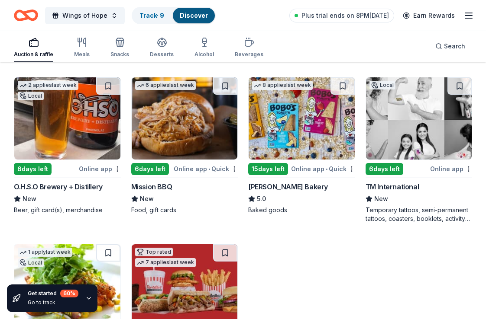
scroll to position [1071, 0]
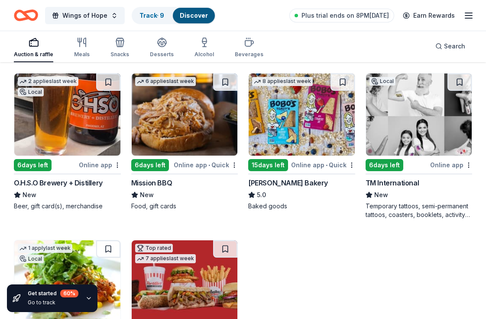
click at [73, 120] on img at bounding box center [67, 115] width 106 height 82
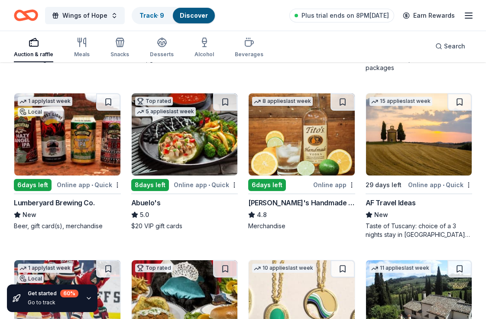
scroll to position [1391, 0]
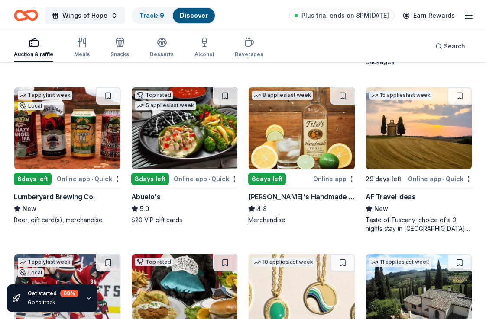
click at [299, 112] on img at bounding box center [301, 128] width 106 height 82
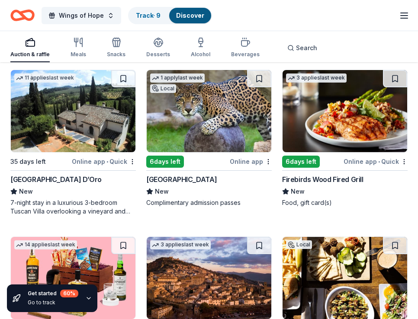
scroll to position [2201, 0]
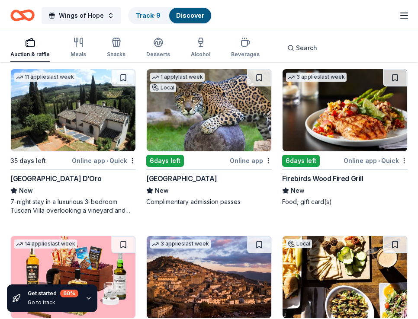
click at [357, 111] on img at bounding box center [345, 110] width 125 height 82
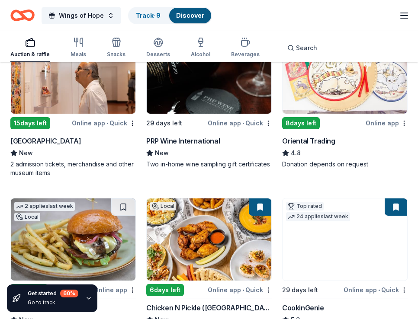
scroll to position [0, 0]
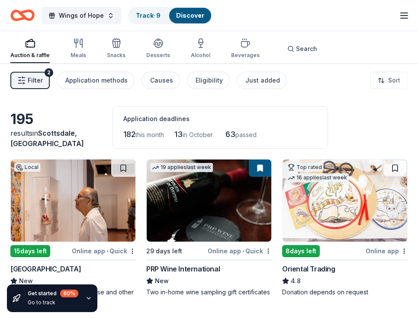
click at [33, 83] on span "Filter" at bounding box center [35, 80] width 15 height 10
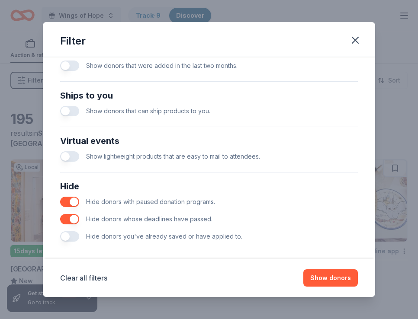
scroll to position [368, 0]
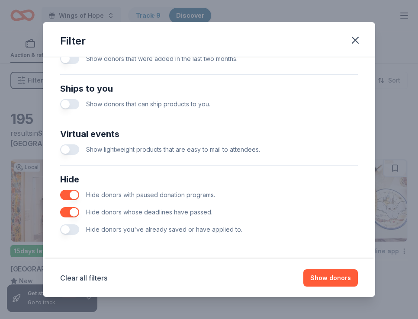
click at [68, 226] on button "button" at bounding box center [69, 230] width 19 height 10
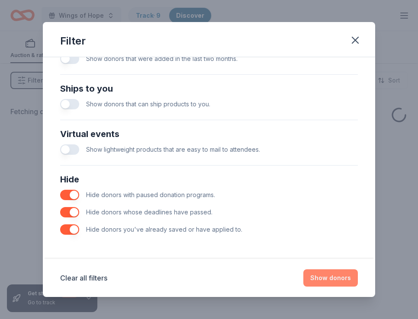
click at [343, 277] on button "Show donors" at bounding box center [330, 278] width 55 height 17
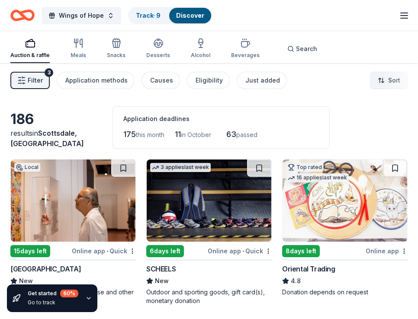
click at [387, 87] on html "Wings of Hope Track · 9 Discover Plus trial ends on 8PM, 9/18 Earn Rewards Auct…" at bounding box center [209, 159] width 418 height 319
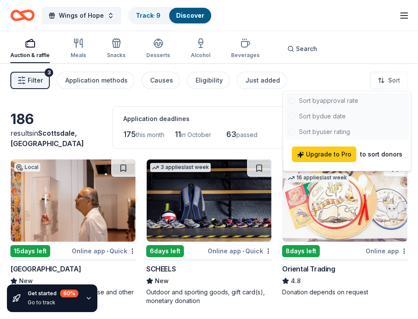
click at [254, 101] on html "Wings of Hope Track · 9 Discover Plus trial ends on 8PM, 9/18 Earn Rewards Auct…" at bounding box center [209, 159] width 418 height 319
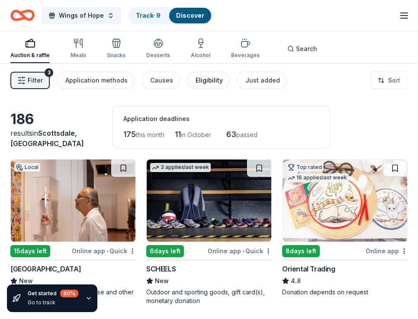
click at [202, 80] on div "Eligibility" at bounding box center [209, 80] width 27 height 10
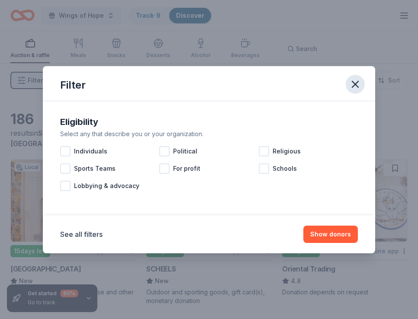
click at [357, 80] on icon "button" at bounding box center [355, 84] width 12 height 12
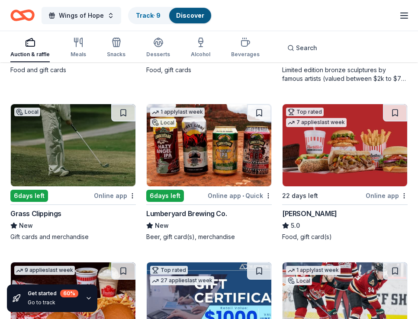
scroll to position [880, 0]
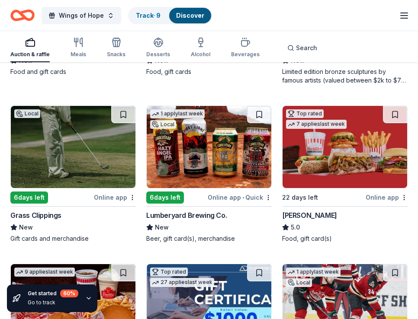
click at [344, 147] on img at bounding box center [345, 147] width 125 height 82
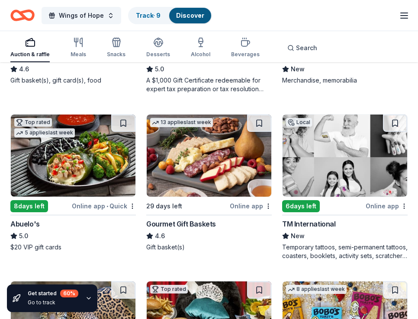
scroll to position [1201, 0]
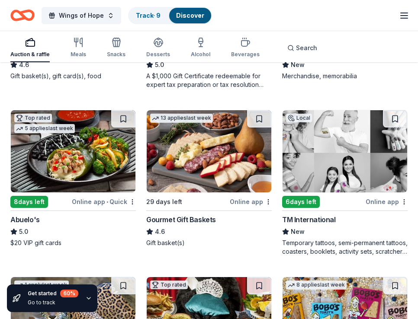
click at [97, 148] on img at bounding box center [73, 151] width 125 height 82
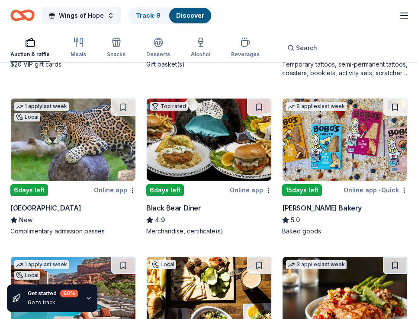
scroll to position [1382, 0]
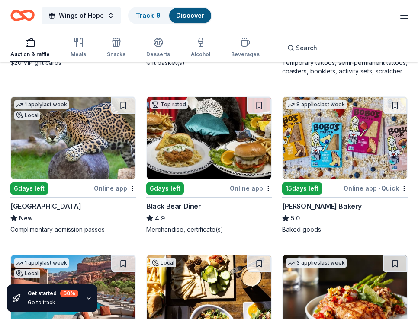
click at [350, 142] on img at bounding box center [345, 138] width 125 height 82
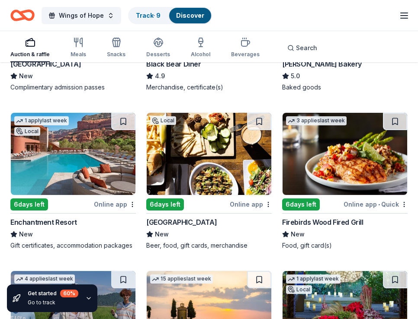
scroll to position [1526, 0]
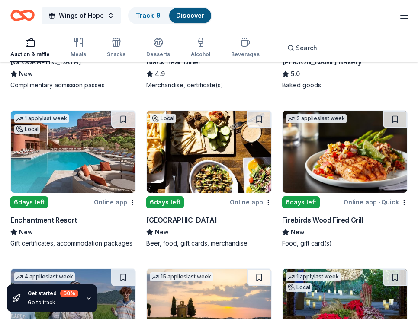
click at [345, 149] on img at bounding box center [345, 152] width 125 height 82
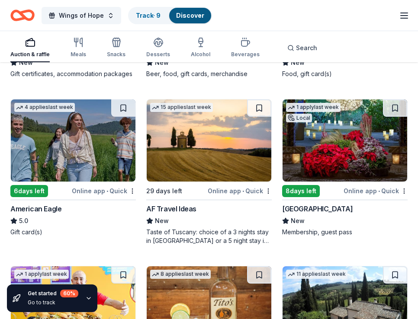
scroll to position [1697, 0]
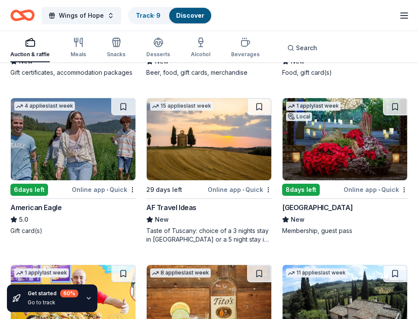
click at [356, 137] on img at bounding box center [345, 139] width 125 height 82
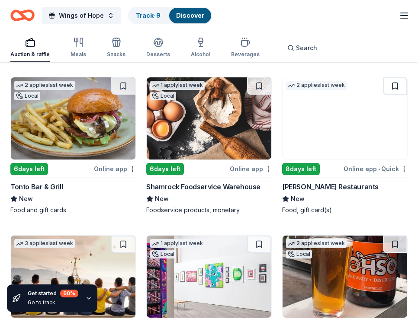
scroll to position [0, 0]
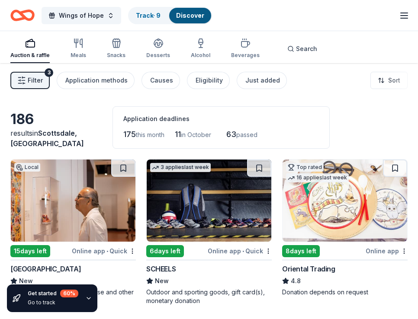
click at [403, 19] on icon "button" at bounding box center [404, 15] width 10 height 10
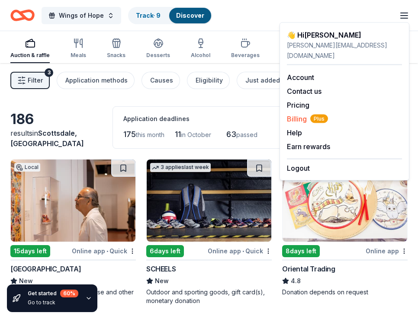
click at [299, 114] on span "Billing Plus" at bounding box center [307, 119] width 41 height 10
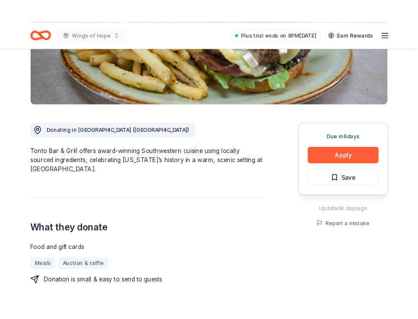
scroll to position [175, 0]
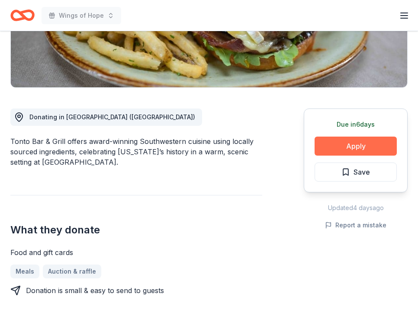
click at [339, 151] on button "Apply" at bounding box center [356, 146] width 82 height 19
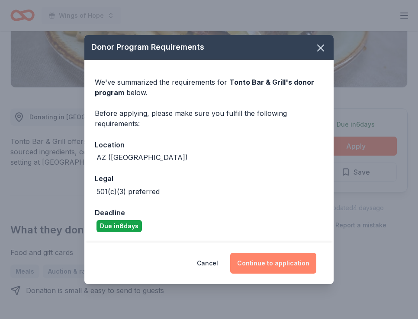
click at [268, 268] on button "Continue to application" at bounding box center [273, 263] width 86 height 21
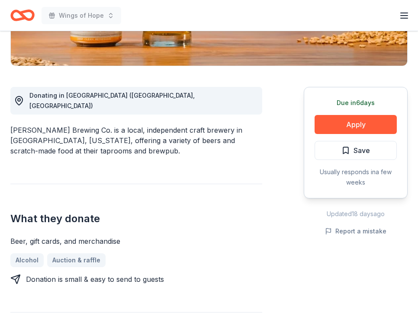
scroll to position [210, 0]
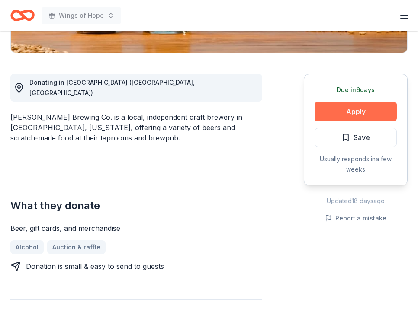
click at [355, 113] on button "Apply" at bounding box center [356, 111] width 82 height 19
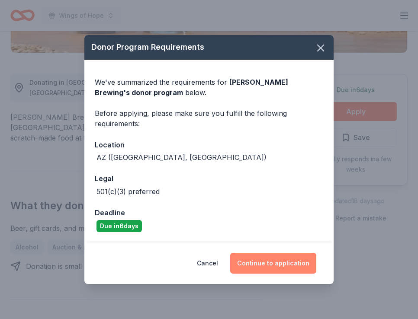
click at [257, 272] on button "Continue to application" at bounding box center [273, 263] width 86 height 21
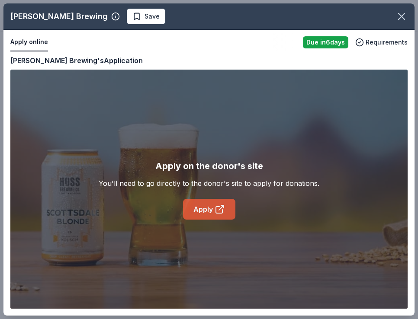
click at [217, 212] on icon at bounding box center [220, 209] width 10 height 10
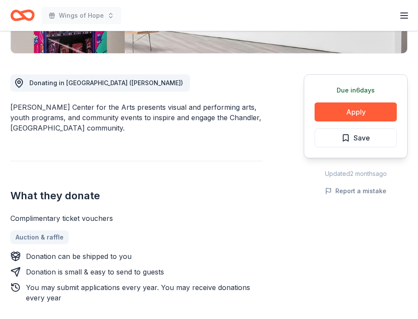
scroll to position [219, 0]
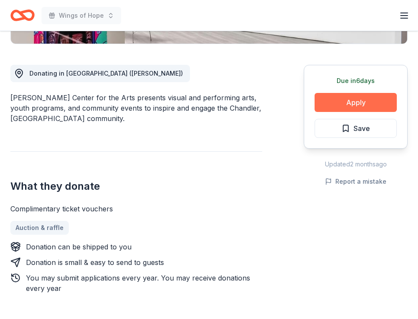
click at [367, 106] on button "Apply" at bounding box center [356, 102] width 82 height 19
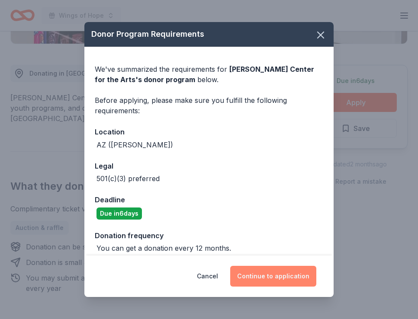
click at [283, 278] on button "Continue to application" at bounding box center [273, 276] width 86 height 21
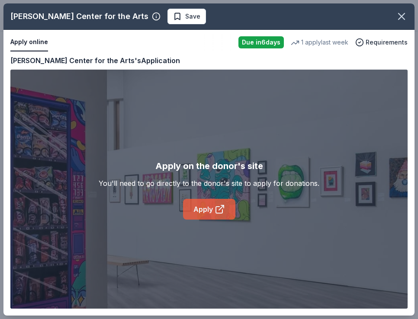
click at [217, 213] on icon at bounding box center [220, 209] width 10 height 10
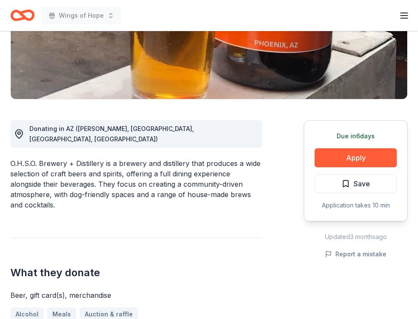
scroll to position [166, 0]
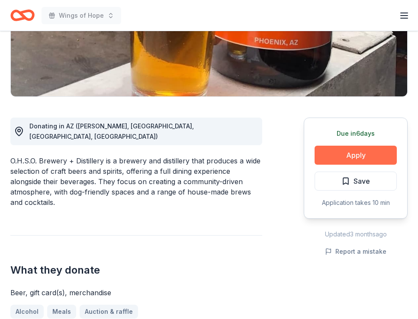
click at [363, 153] on button "Apply" at bounding box center [356, 155] width 82 height 19
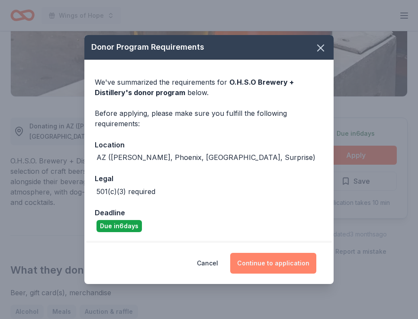
click at [277, 262] on button "Continue to application" at bounding box center [273, 263] width 86 height 21
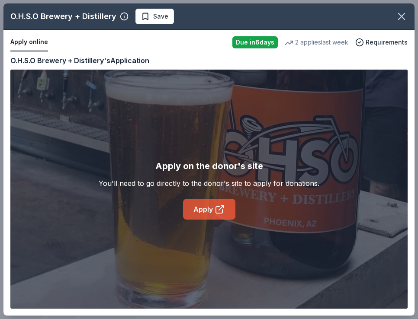
click at [204, 210] on link "Apply" at bounding box center [209, 209] width 52 height 21
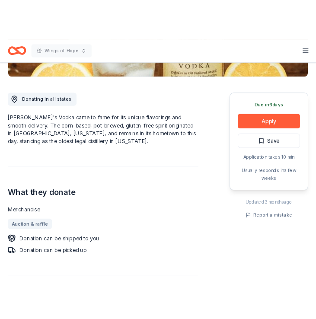
scroll to position [228, 0]
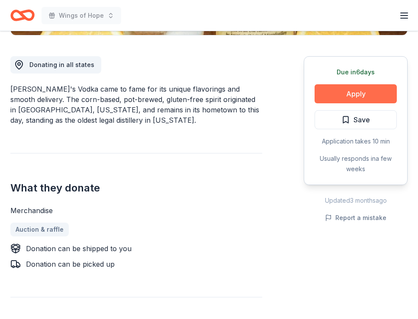
click at [346, 99] on button "Apply" at bounding box center [356, 93] width 82 height 19
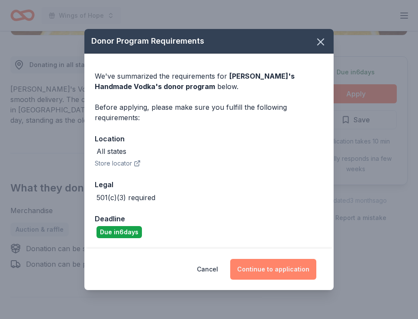
click at [273, 275] on button "Continue to application" at bounding box center [273, 269] width 86 height 21
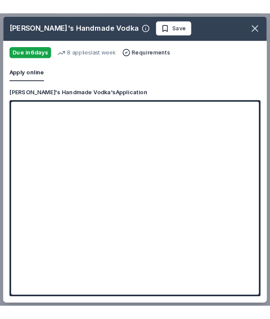
scroll to position [241, 0]
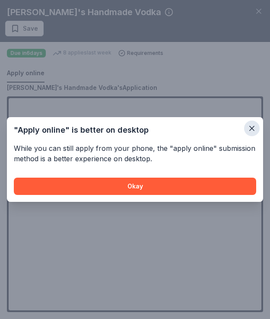
click at [251, 129] on icon "button" at bounding box center [252, 128] width 9 height 9
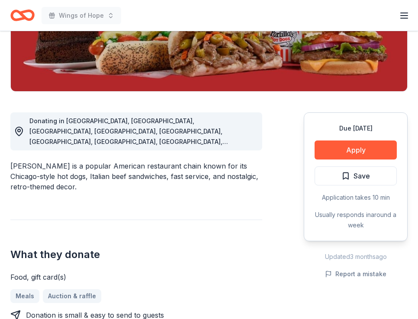
scroll to position [172, 0]
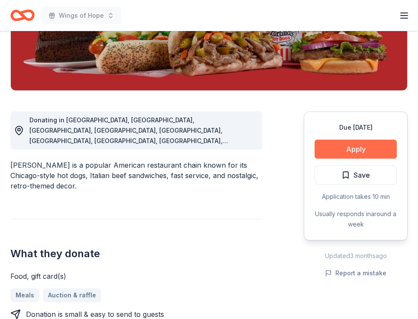
click at [367, 149] on button "Apply" at bounding box center [356, 149] width 82 height 19
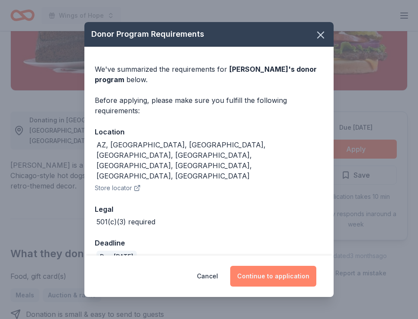
click at [269, 269] on button "Continue to application" at bounding box center [273, 276] width 86 height 21
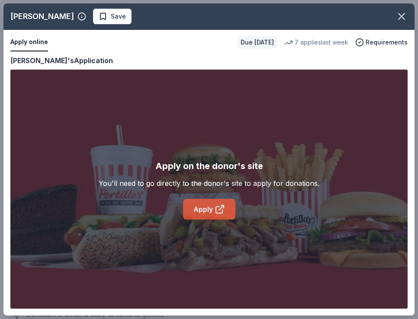
click at [210, 210] on link "Apply" at bounding box center [209, 209] width 52 height 21
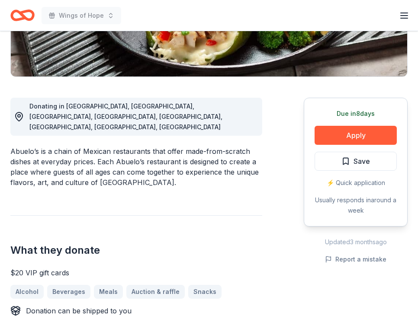
scroll to position [188, 0]
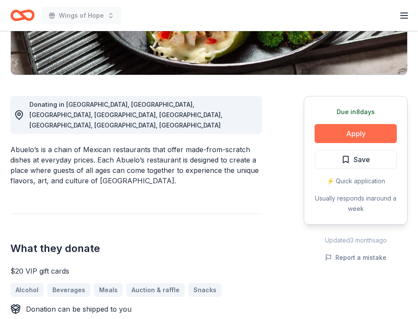
click at [350, 137] on button "Apply" at bounding box center [356, 133] width 82 height 19
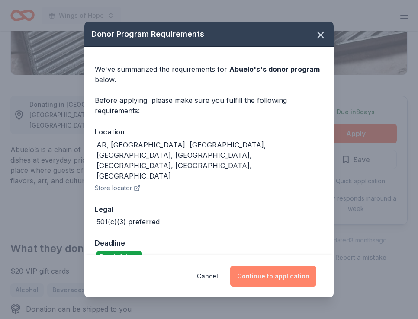
click at [273, 273] on button "Continue to application" at bounding box center [273, 276] width 86 height 21
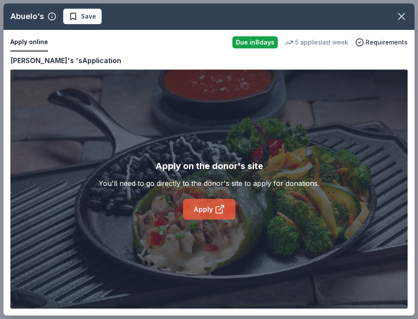
click at [213, 208] on link "Apply" at bounding box center [209, 209] width 52 height 21
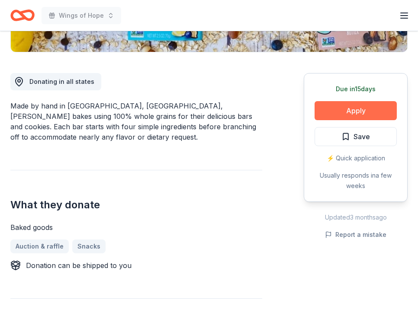
scroll to position [215, 0]
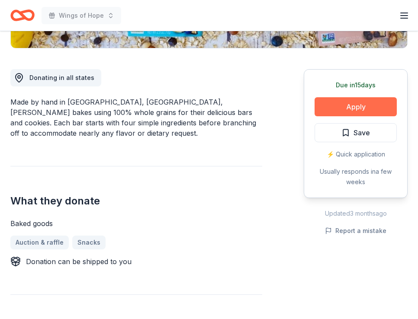
click at [339, 99] on button "Apply" at bounding box center [356, 106] width 82 height 19
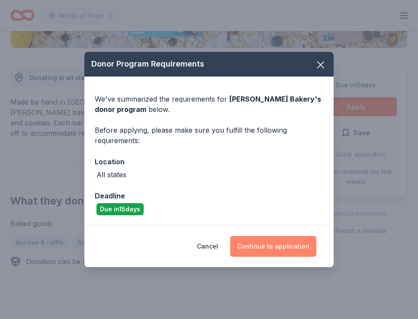
click at [259, 240] on button "Continue to application" at bounding box center [273, 246] width 86 height 21
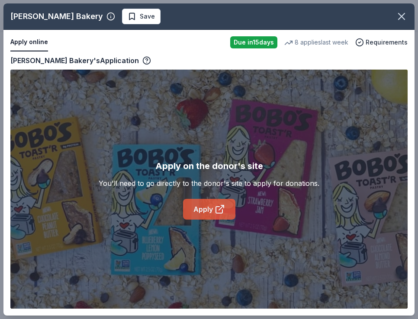
click at [215, 207] on icon at bounding box center [220, 209] width 10 height 10
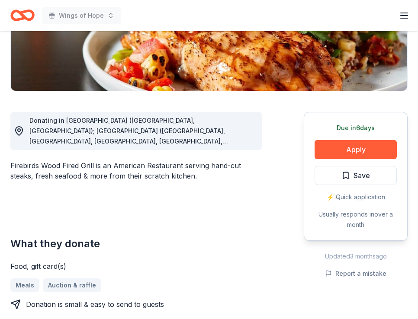
scroll to position [172, 0]
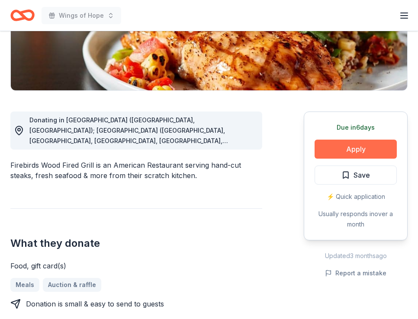
click at [342, 142] on button "Apply" at bounding box center [356, 149] width 82 height 19
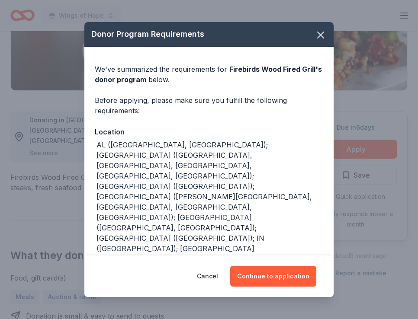
click at [263, 287] on div "Cancel Continue to application" at bounding box center [208, 277] width 249 height 42
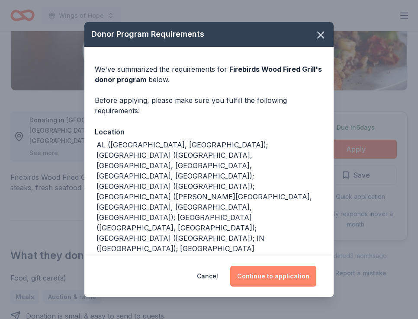
click at [266, 275] on button "Continue to application" at bounding box center [273, 276] width 86 height 21
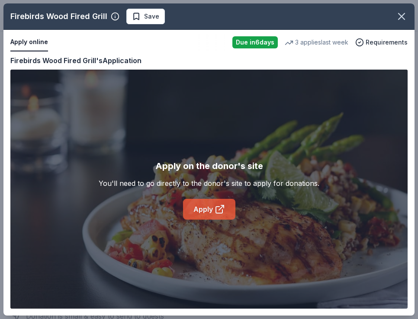
click at [212, 199] on link "Apply" at bounding box center [209, 209] width 52 height 21
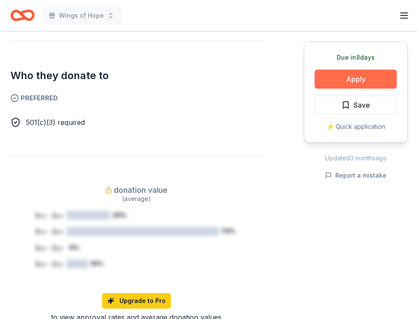
scroll to position [517, 0]
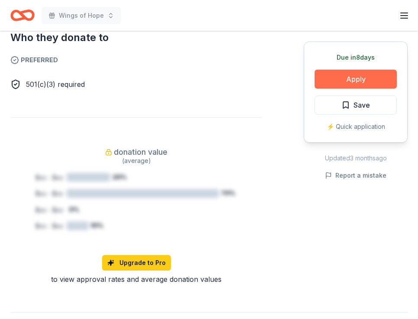
click at [356, 78] on button "Apply" at bounding box center [356, 79] width 82 height 19
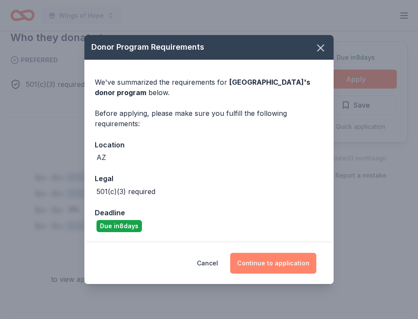
click at [273, 266] on button "Continue to application" at bounding box center [273, 263] width 86 height 21
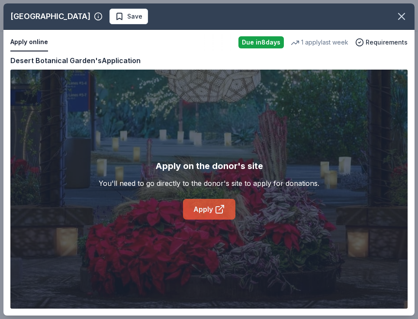
click at [210, 209] on link "Apply" at bounding box center [209, 209] width 52 height 21
